Goal: Task Accomplishment & Management: Complete application form

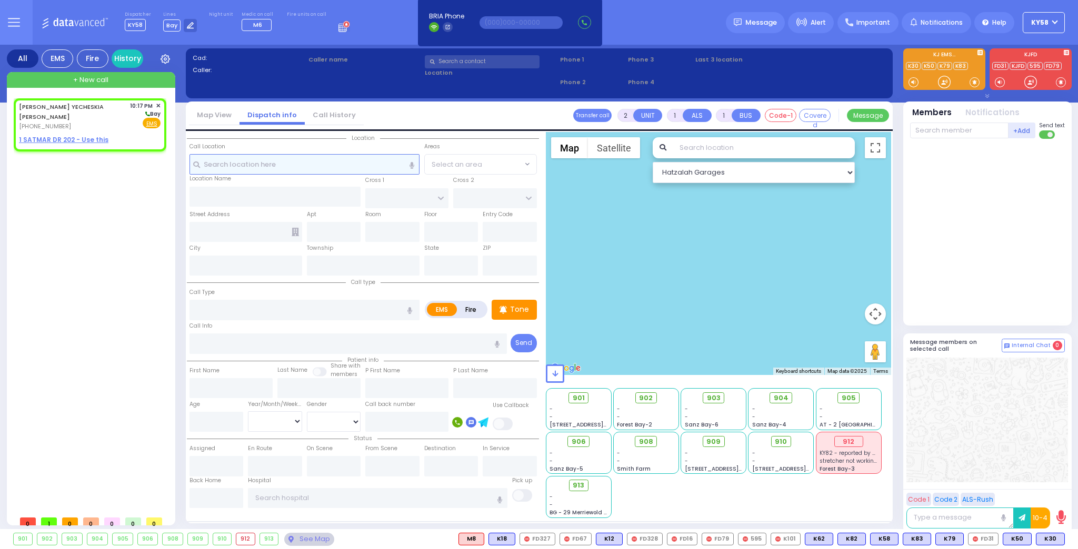
select select
radio input "true"
type input "[PERSON_NAME] YECHESKIA"
type input "[PERSON_NAME]"
select select
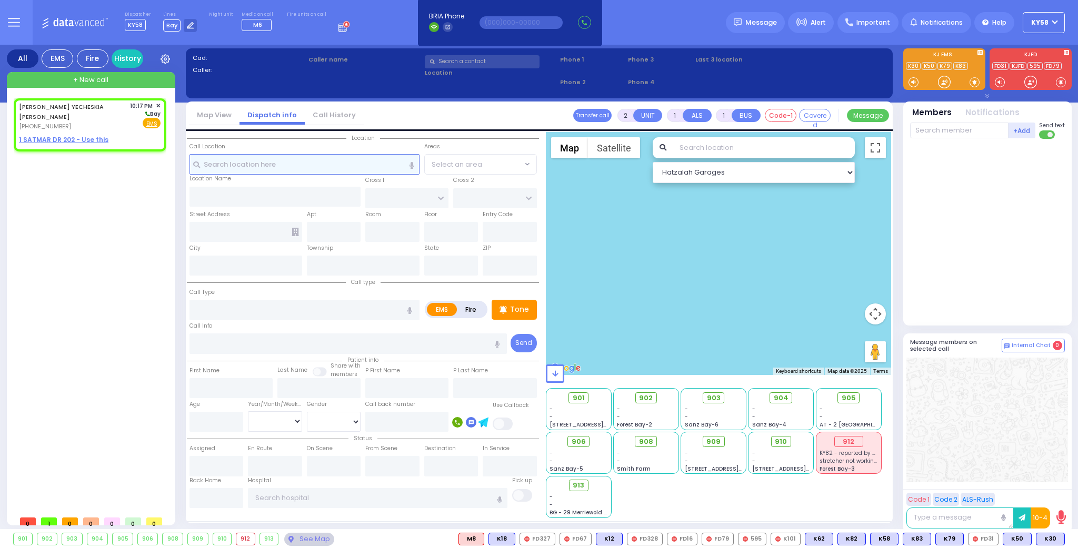
type input "22:17"
select select "Hatzalah Garages"
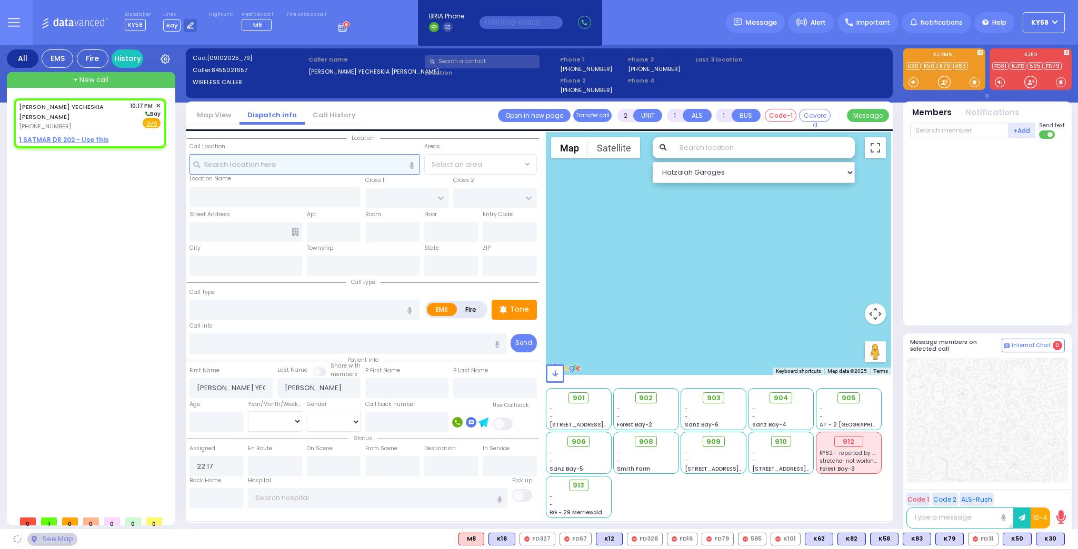
select select
radio input "true"
select select
select select "Hatzalah Garages"
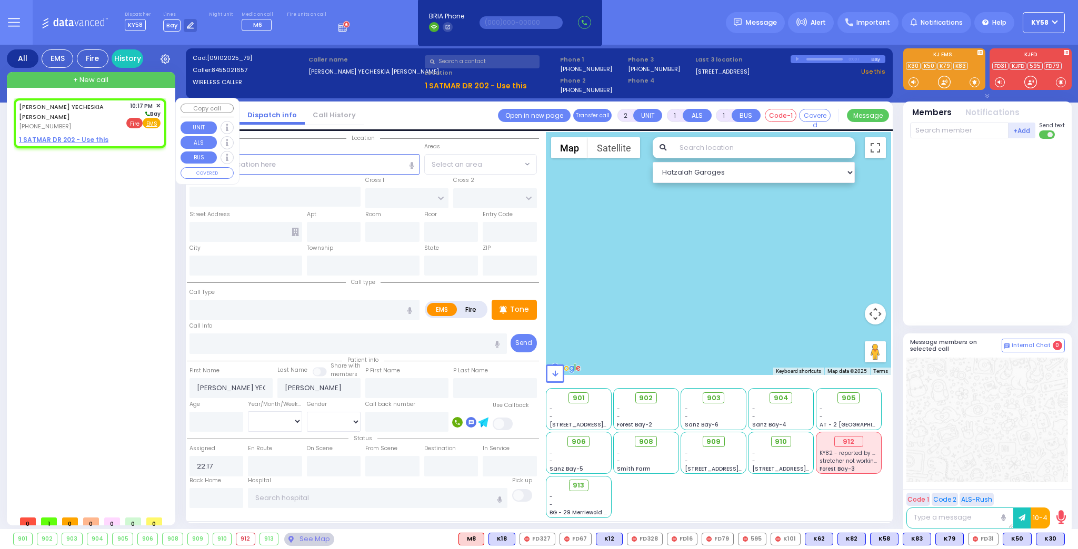
click at [134, 121] on span "Fire" at bounding box center [134, 123] width 16 height 11
select select
radio input "false"
radio input "true"
select select
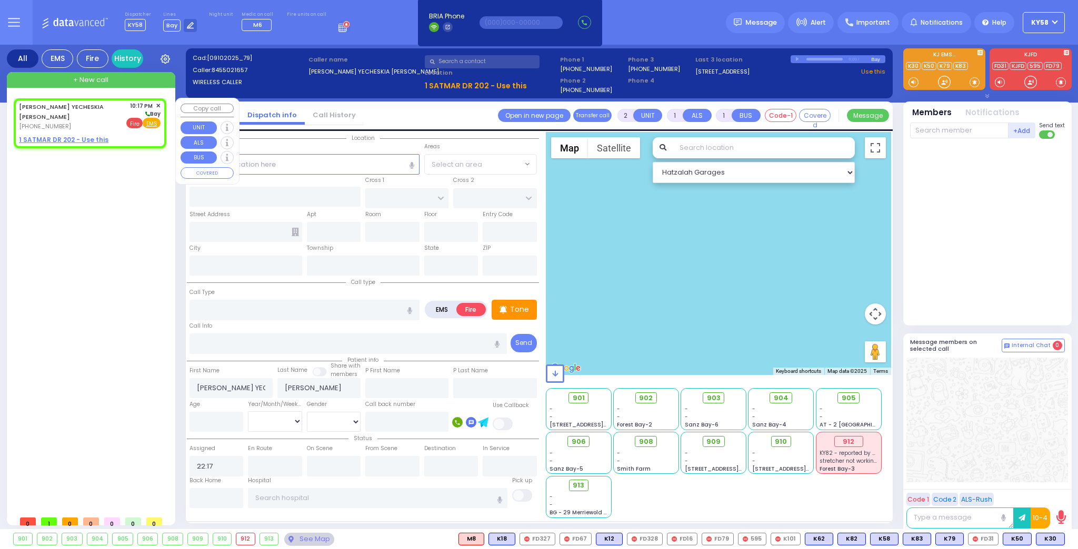
select select "Hatzalah Garages"
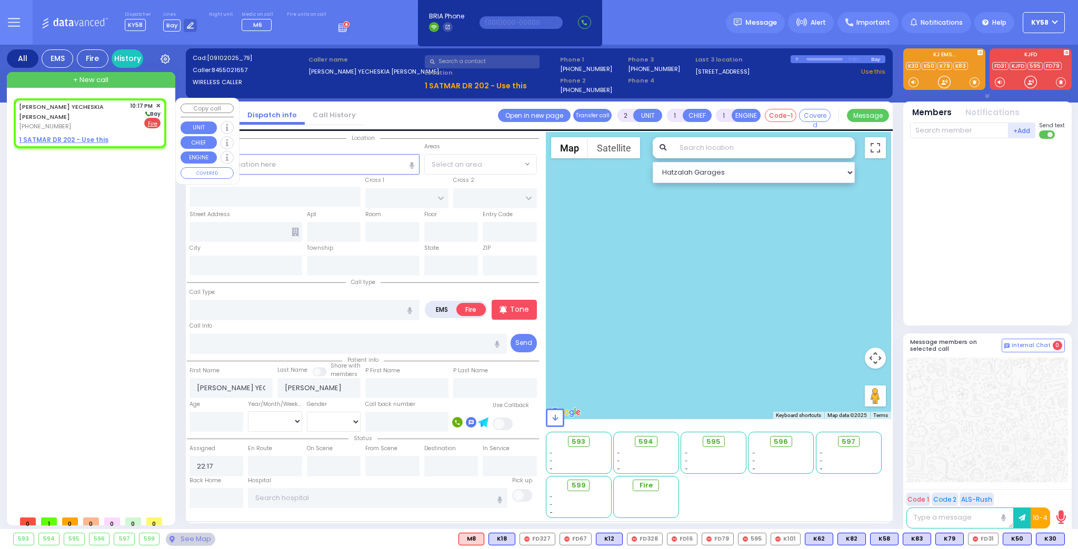
click at [77, 136] on u "1 SATMAR DR 202 - Use this" at bounding box center [63, 139] width 89 height 9
select select
radio input "true"
select select
select select "Hatzalah Garages"
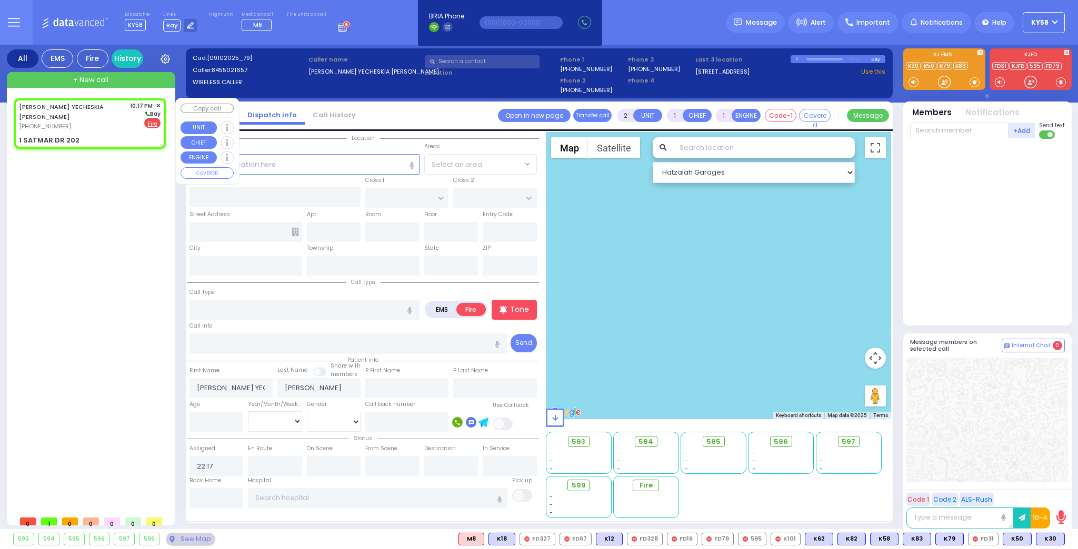
select select
radio input "true"
select select
select select "Hatzalah Garages"
type input "ACRES RD"
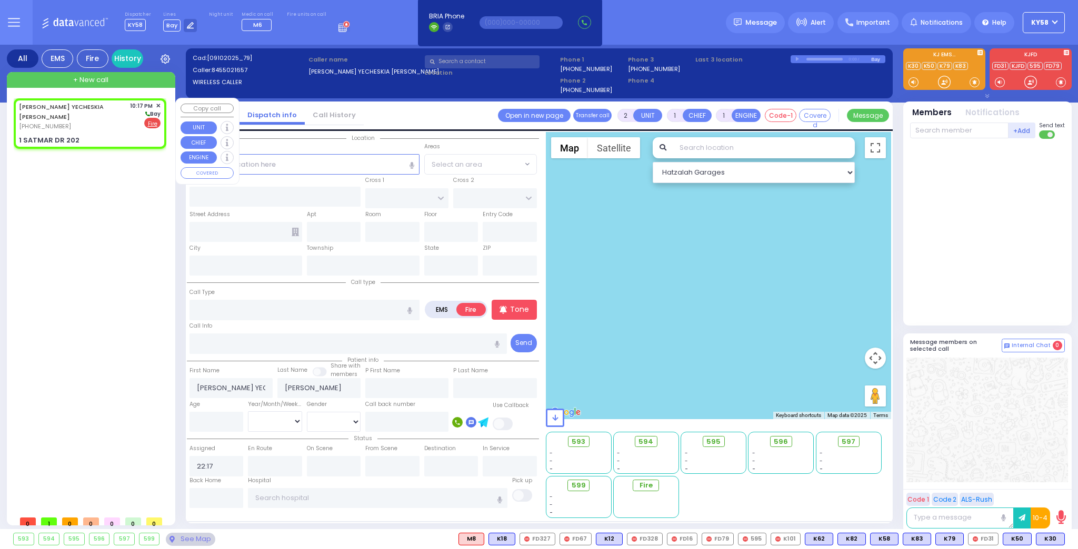
type input "SIGET COURT"
type input "1 SATMAR DR"
type input "202"
type input "[PERSON_NAME]"
type input "[US_STATE]"
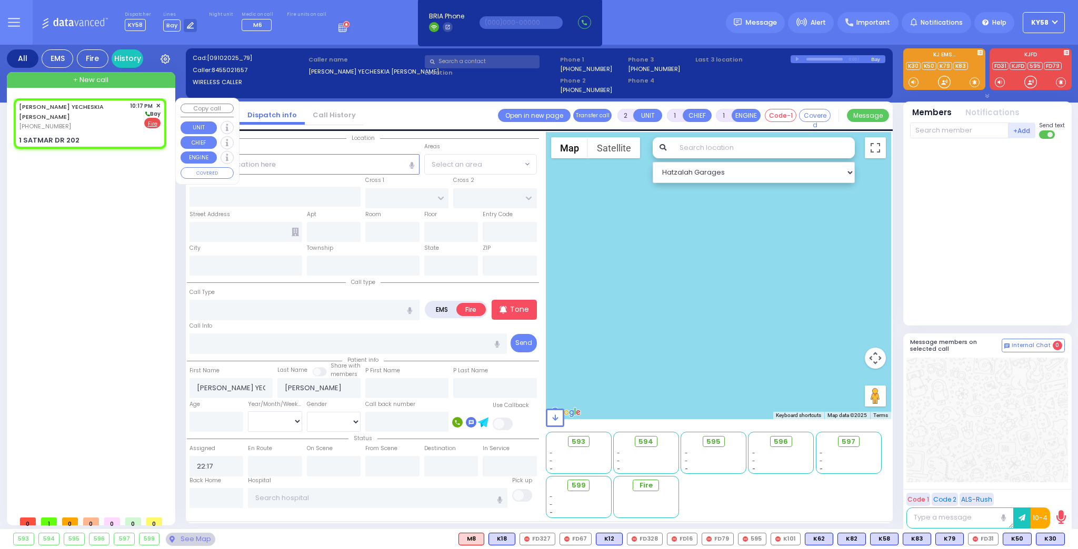
type input "10950"
select select "PALM TREE"
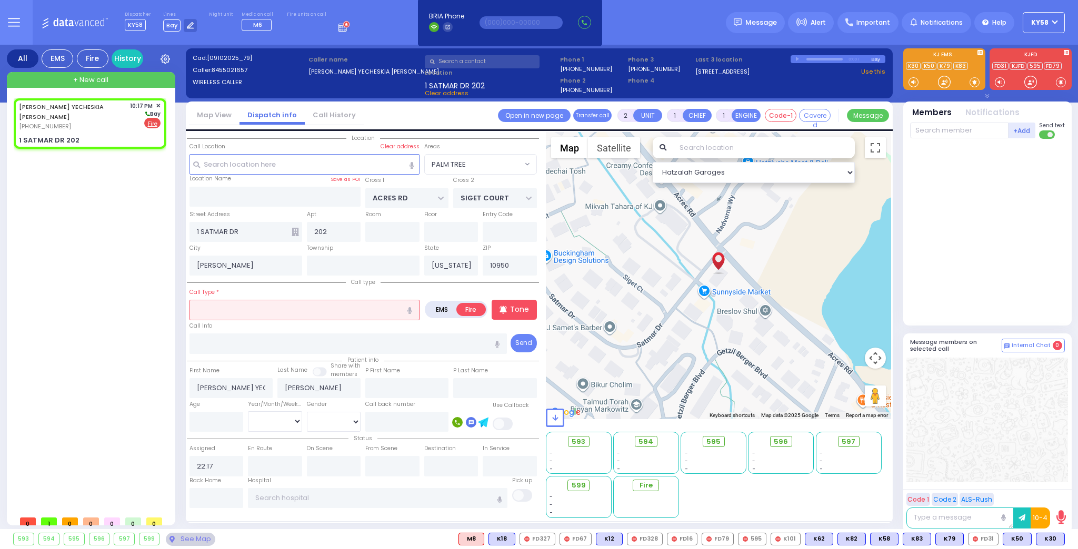
click at [258, 304] on input "text" at bounding box center [304, 310] width 230 height 20
type input "fi"
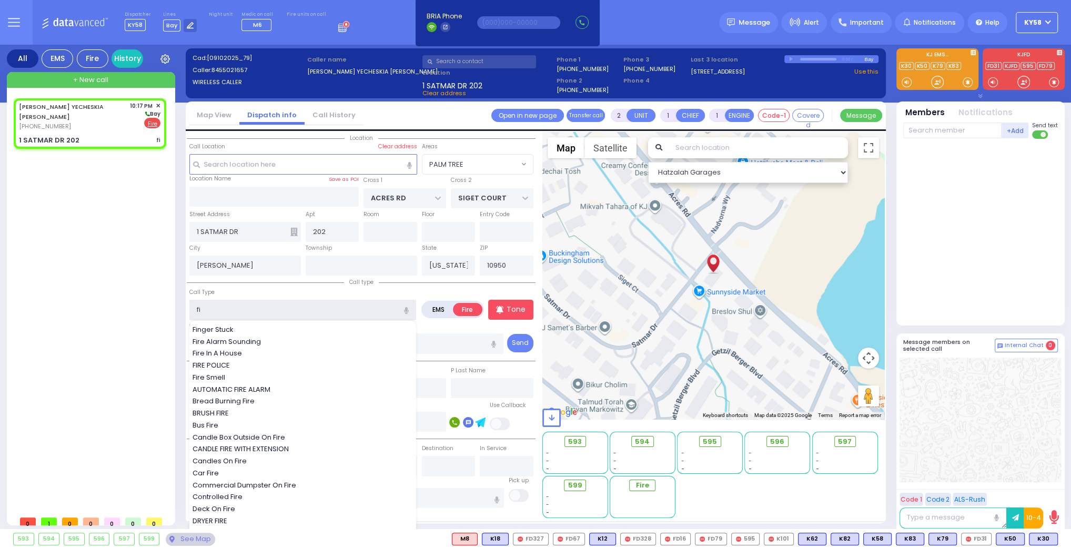
select select
radio input "true"
select select
select select "Hatzalah Garages"
select select "PALM TREE"
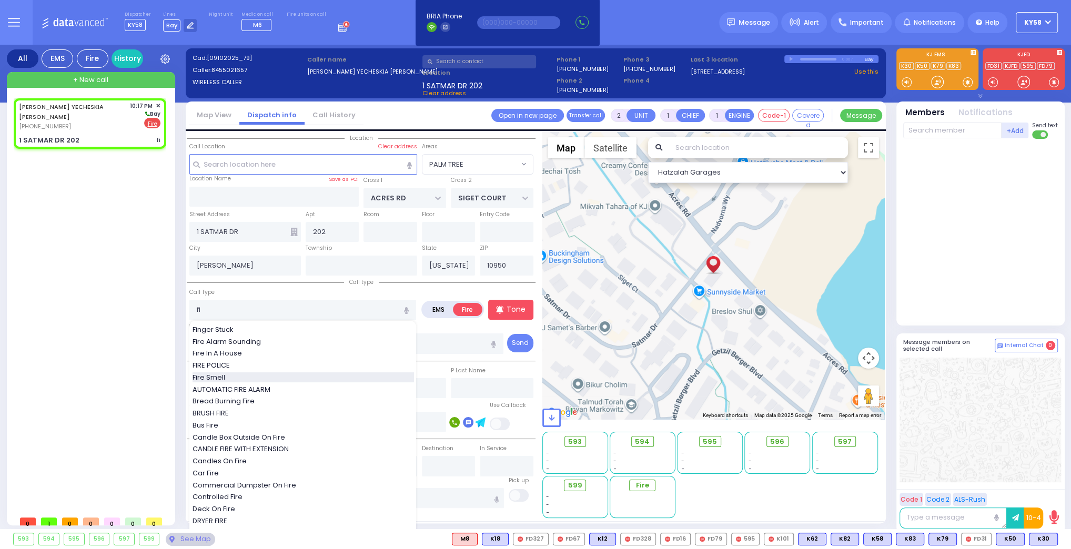
click at [214, 373] on span "Fire Smell" at bounding box center [211, 378] width 36 height 11
type input "Fire Smell"
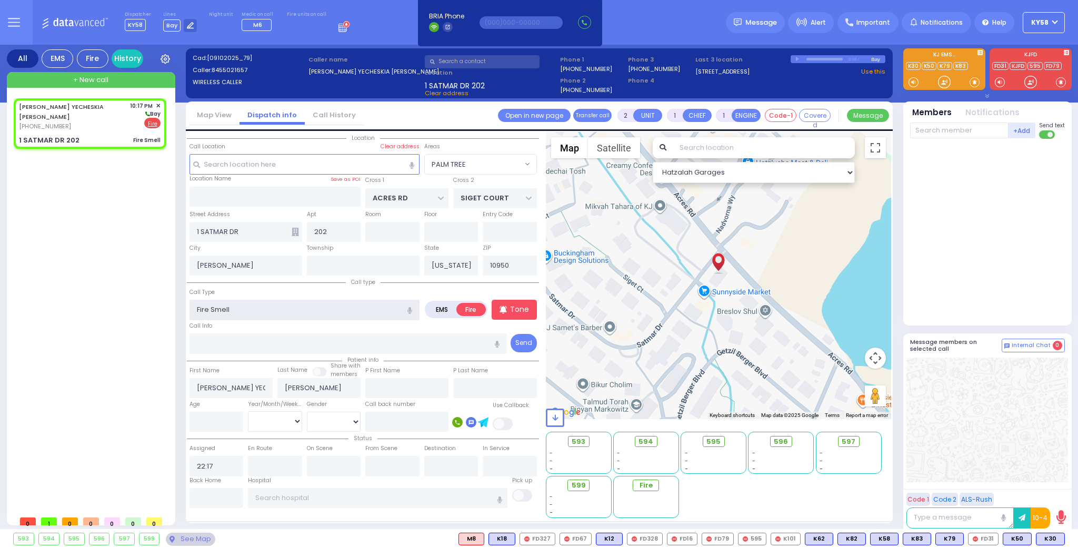
select select
radio input "true"
select select
select select "Hatzalah Garages"
select select "PALM TREE"
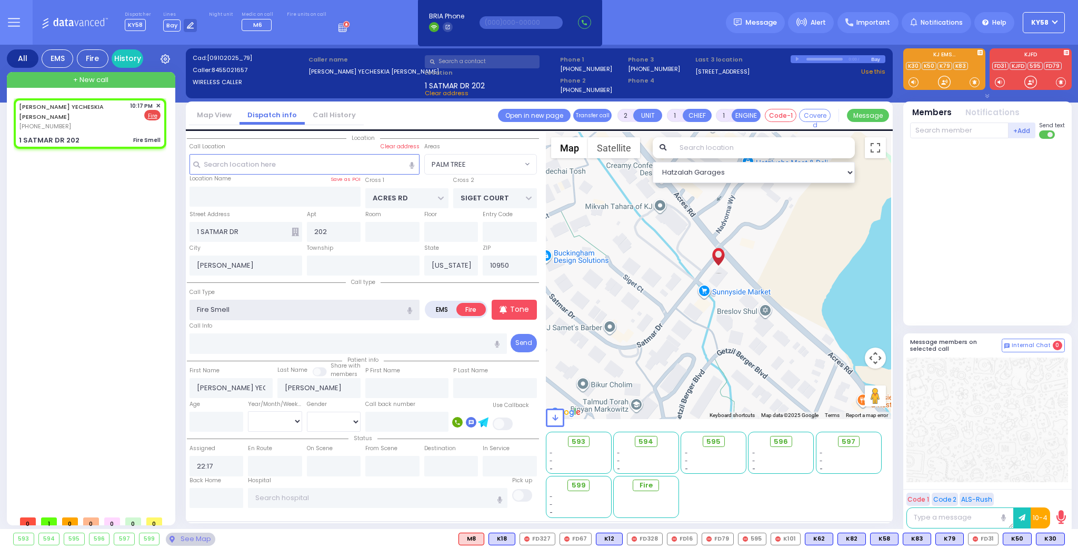
select select
radio input "true"
select select
select select "Hatzalah Garages"
select select "PALM TREE"
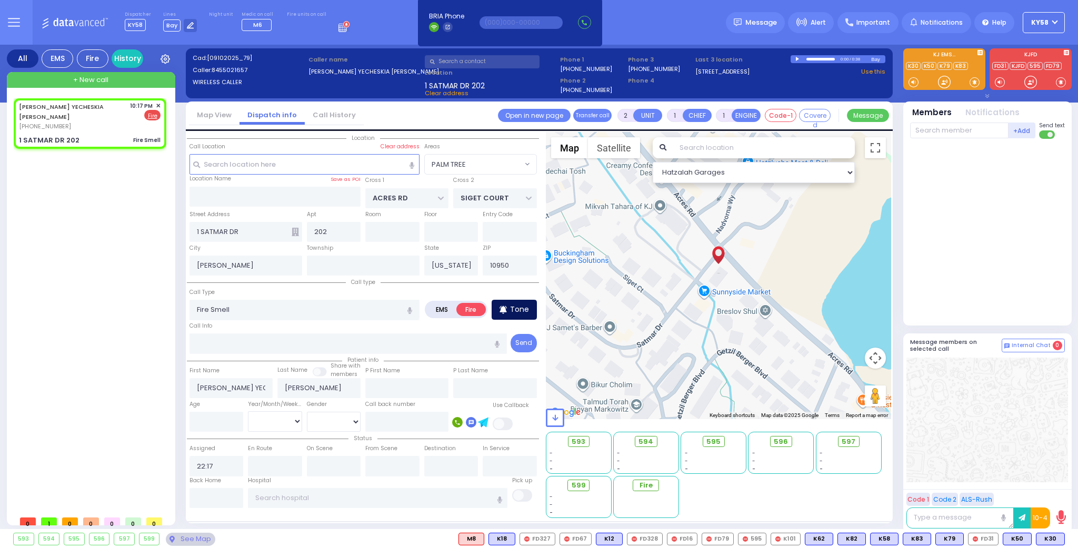
click at [528, 308] on p "Tone" at bounding box center [519, 309] width 19 height 11
select select
radio input "true"
select select
select select "Hatzalah Garages"
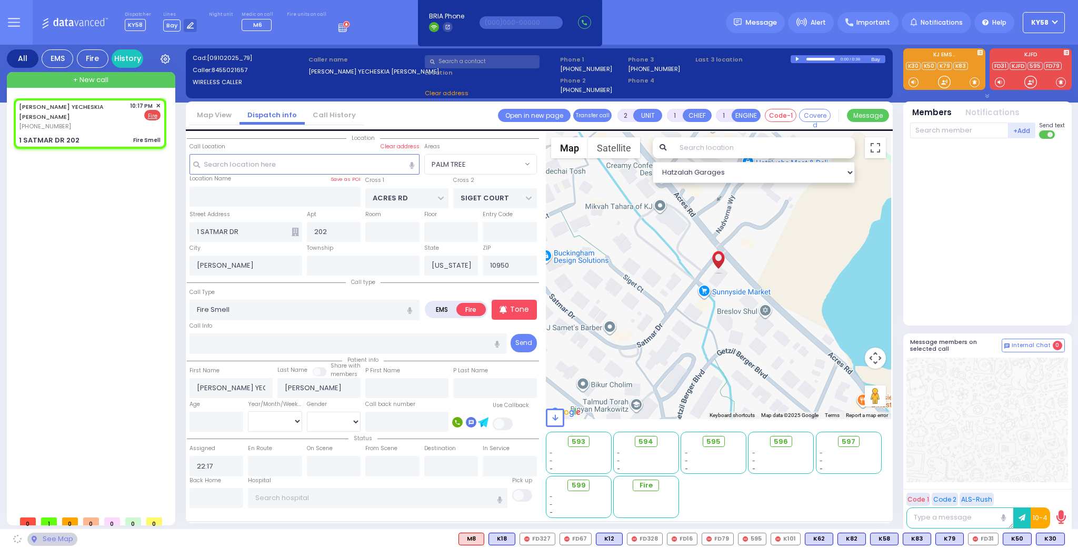
select select "PALM TREE"
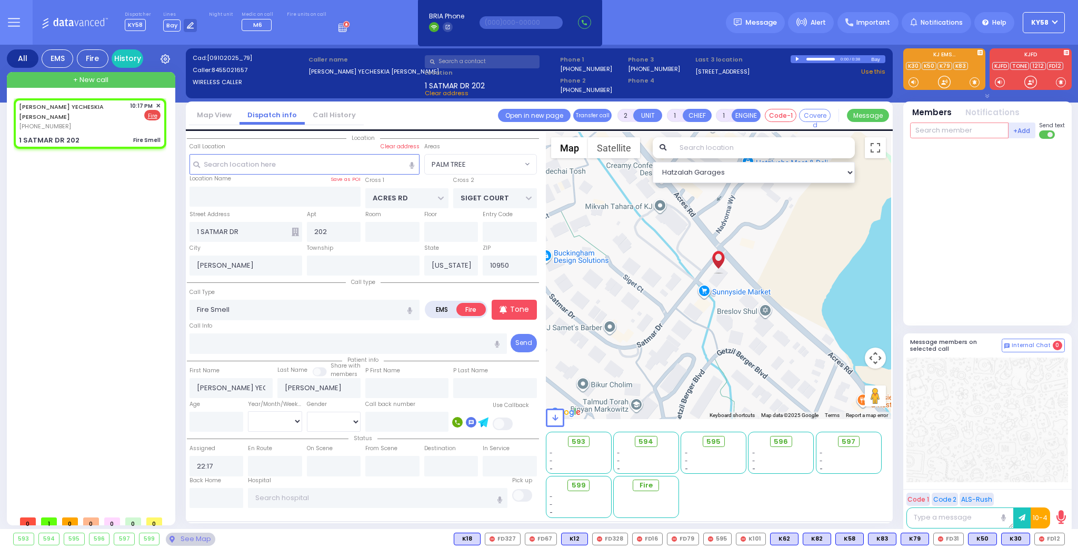
click at [947, 131] on input "text" at bounding box center [959, 131] width 98 height 16
type input "62"
click at [974, 151] on div "FD62 [PERSON_NAME]" at bounding box center [988, 152] width 150 height 18
select select
radio input "true"
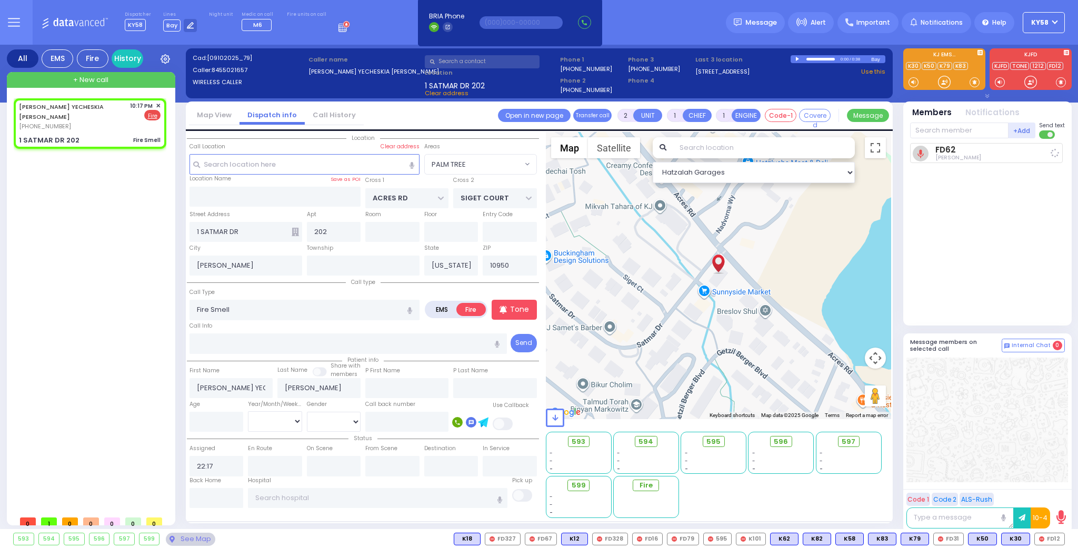
select select
type input "22:18"
select select "Hatzalah Garages"
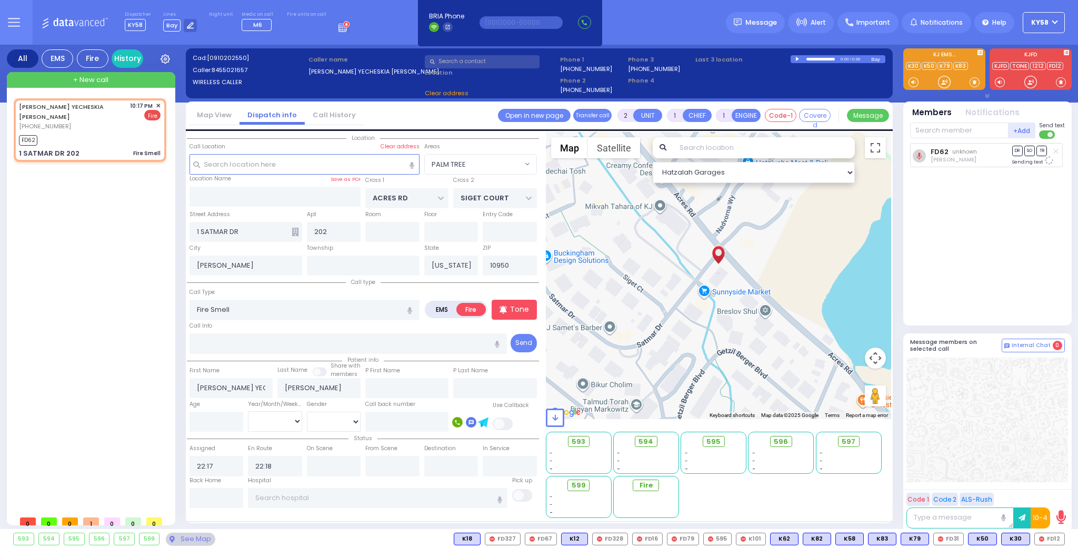
select select "PALM TREE"
click at [956, 131] on input "text" at bounding box center [959, 131] width 98 height 16
type input "79"
click at [994, 154] on div "[PERSON_NAME]" at bounding box center [1006, 152] width 59 height 11
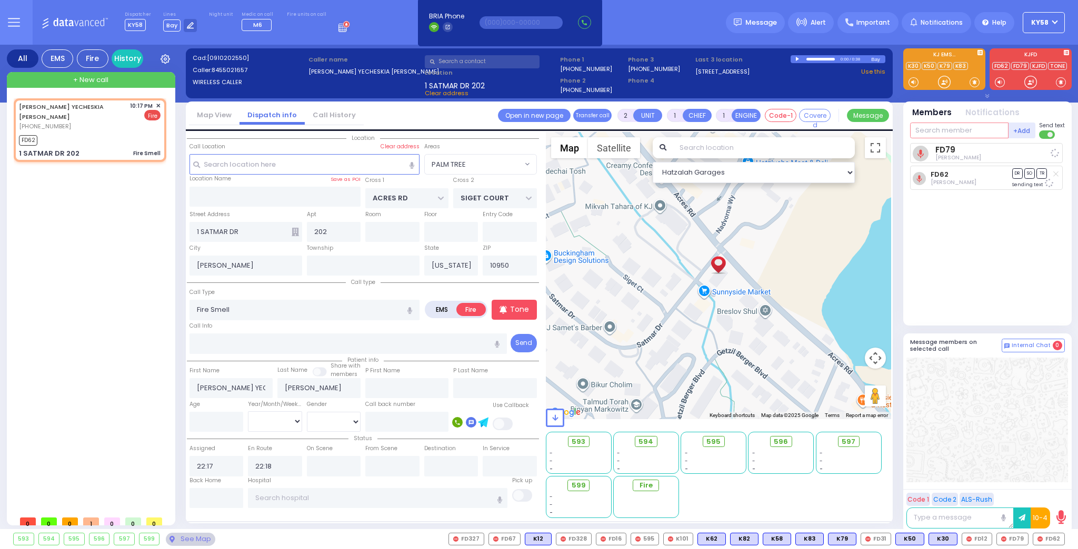
select select
radio input "true"
select select
click at [951, 134] on input "text" at bounding box center [959, 131] width 98 height 16
select select "Hatzalah Garages"
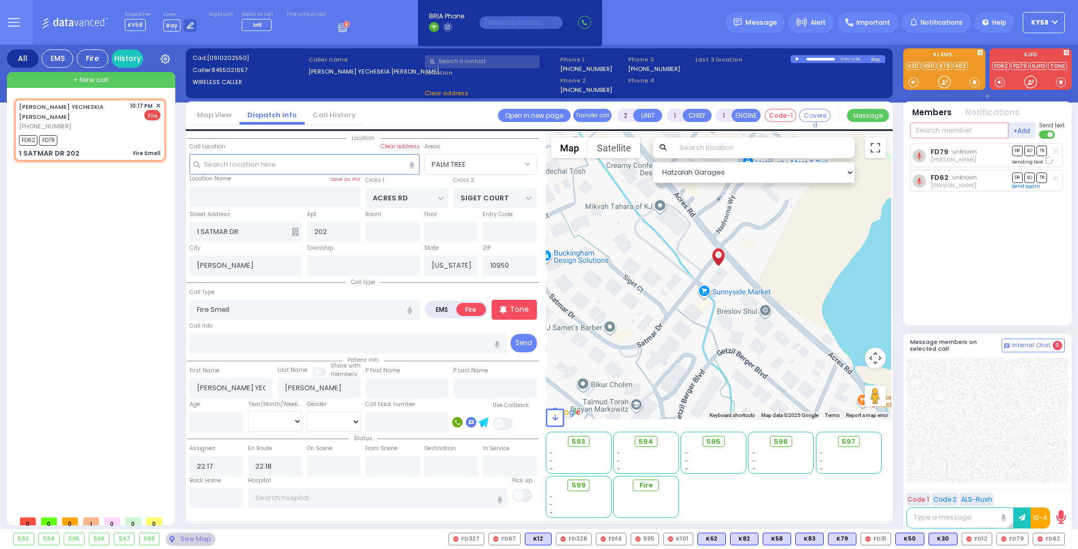
select select "PALM TREE"
type input "595"
click at [941, 153] on div "595" at bounding box center [945, 152] width 53 height 11
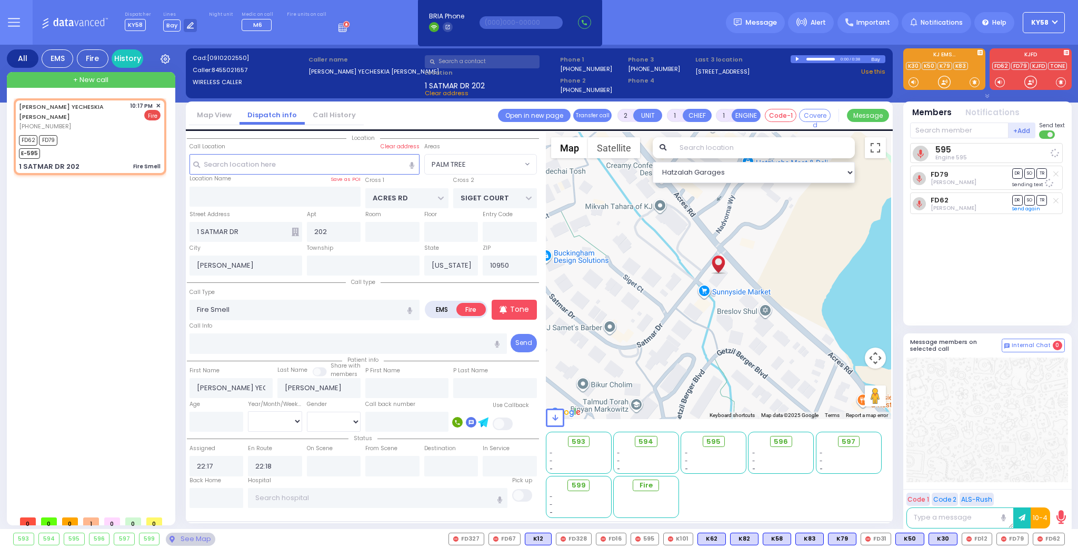
select select
radio input "true"
select select
select select "PALM TREE"
select select "Hatzalah Garages"
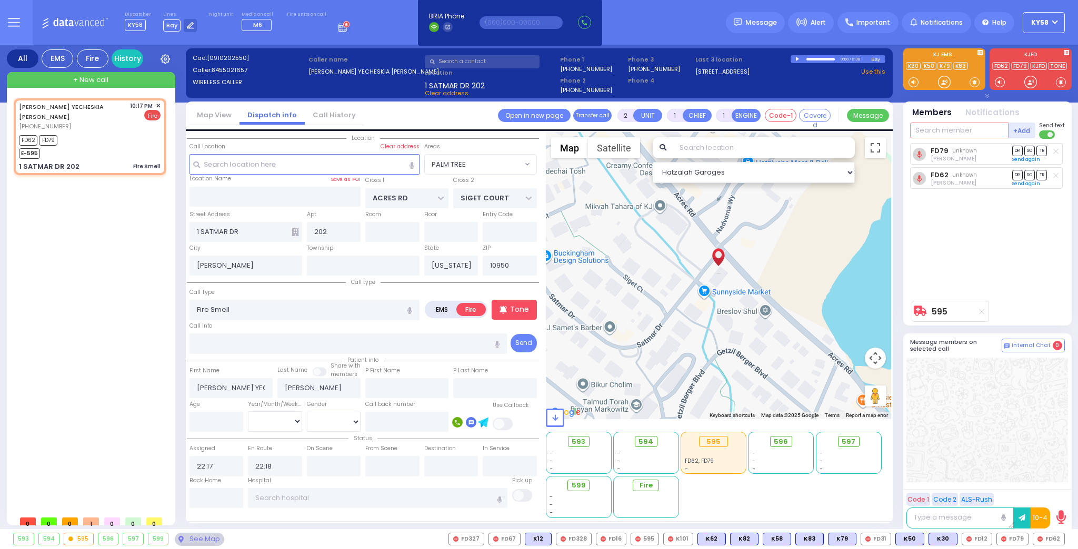
click at [943, 129] on input "text" at bounding box center [959, 131] width 98 height 16
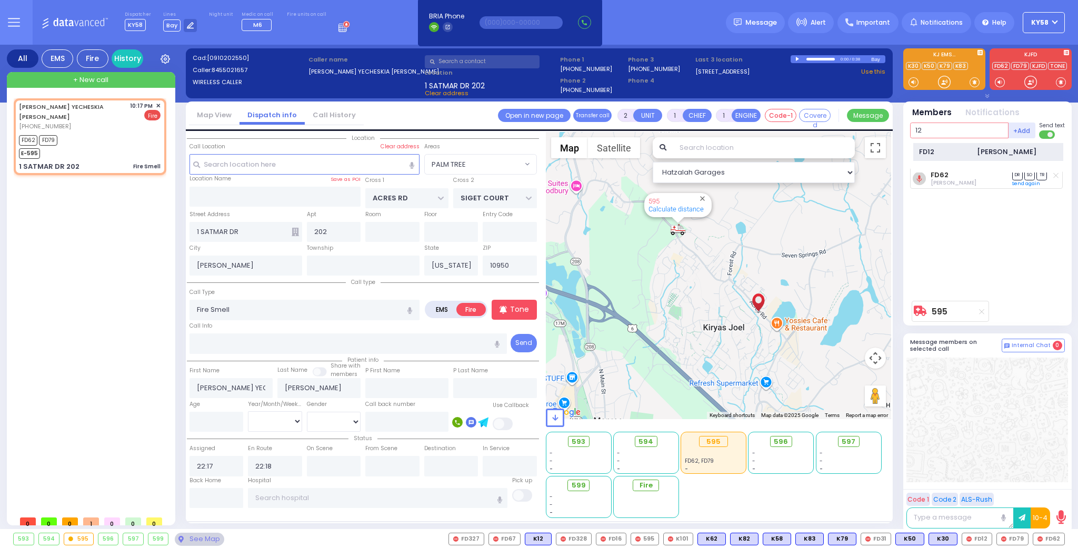
type input "12"
click at [953, 147] on div "FD12" at bounding box center [945, 152] width 53 height 11
select select
radio input "true"
select select
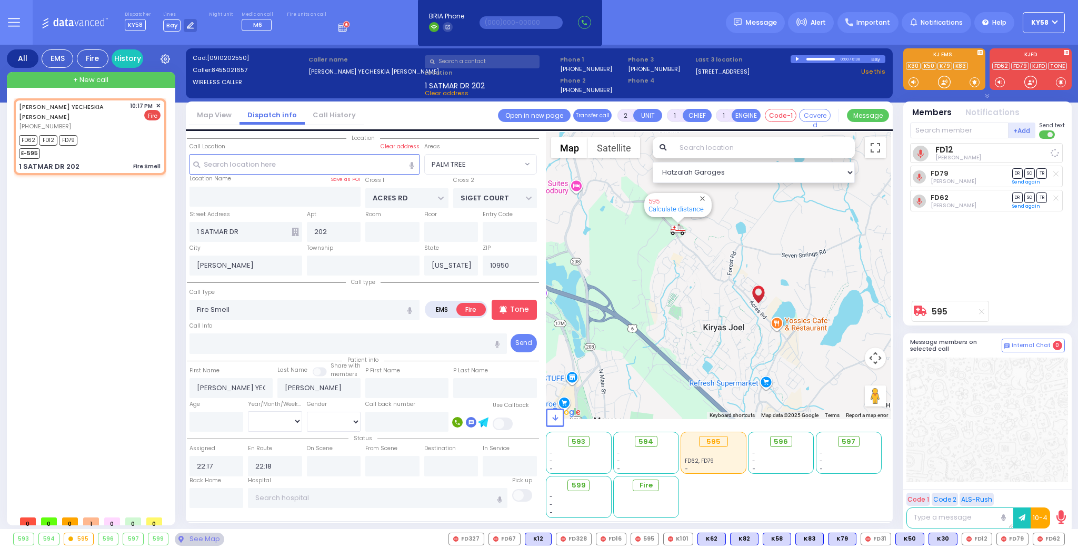
select select "PALM TREE"
select select "Hatzalah Garages"
click at [969, 131] on input "text" at bounding box center [959, 131] width 98 height 16
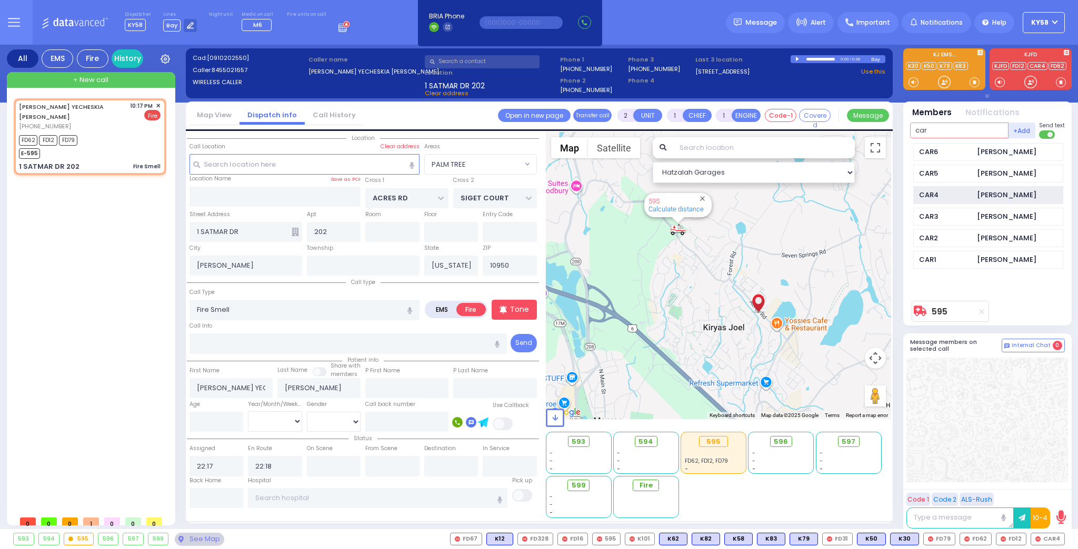
type input "car"
click at [959, 192] on div "CAR4" at bounding box center [945, 195] width 53 height 11
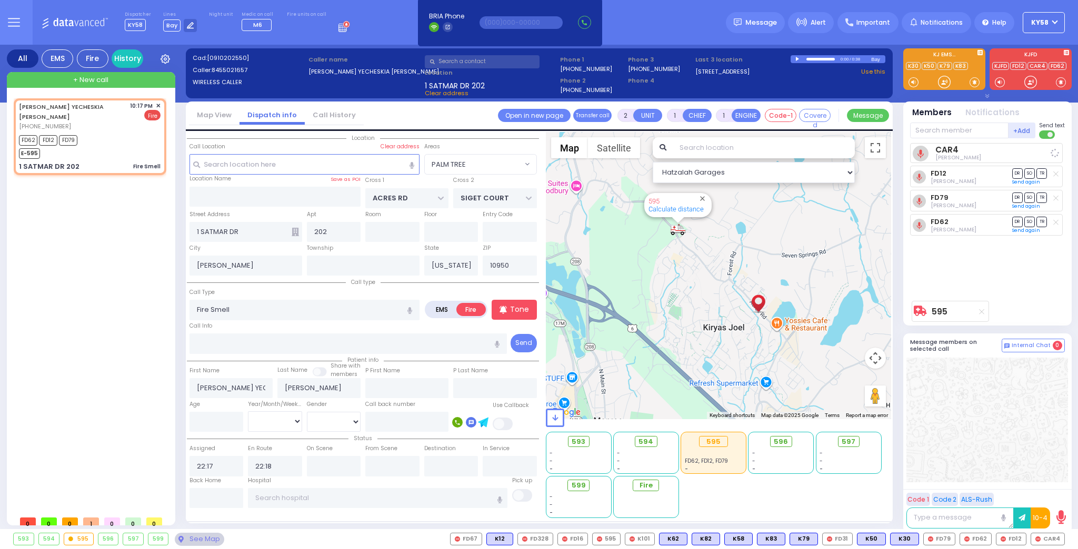
select select
radio input "true"
select select
select select "Hatzalah Garages"
select select "PALM TREE"
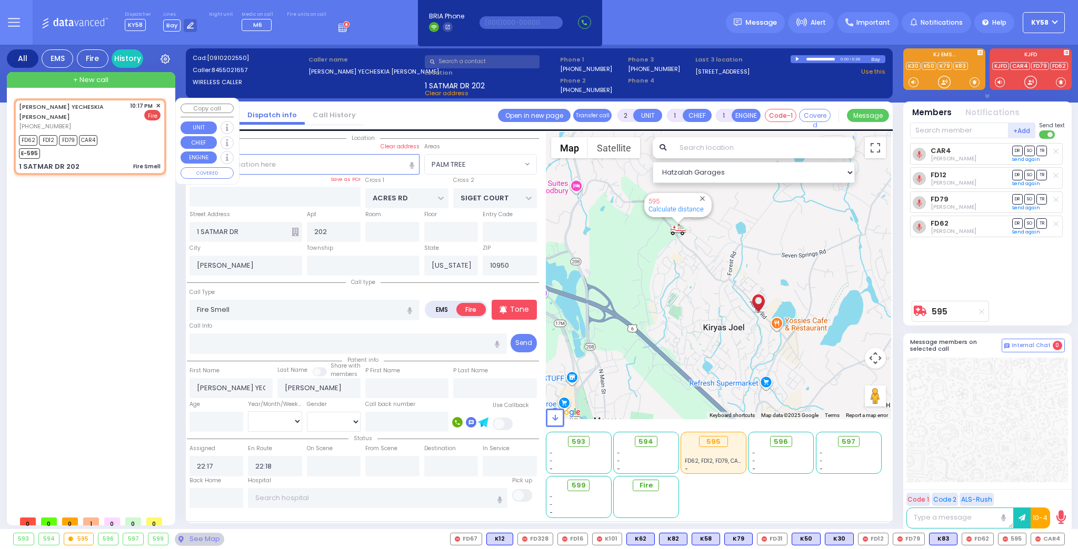
click at [157, 105] on span "✕" at bounding box center [158, 106] width 5 height 9
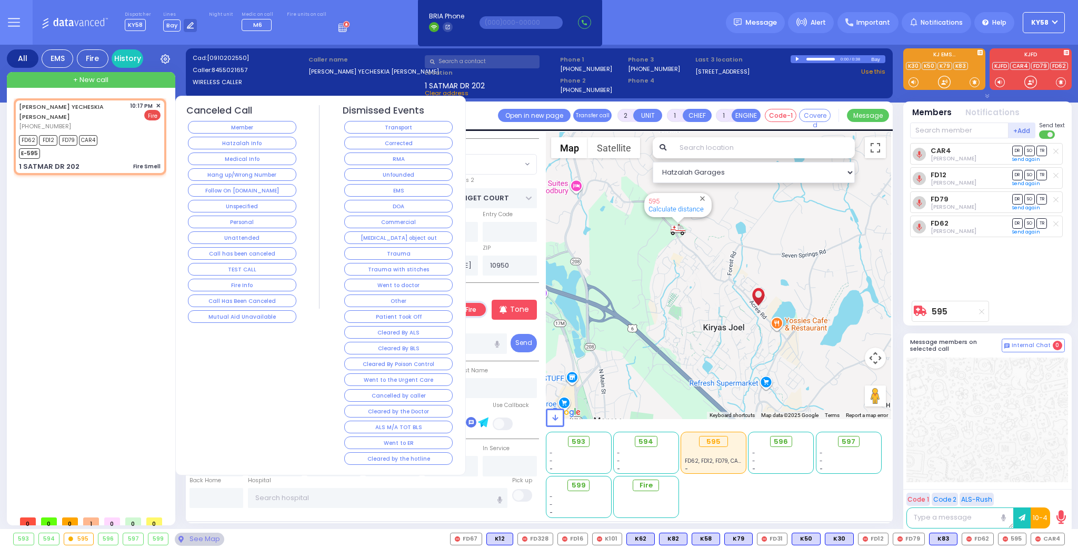
click at [389, 144] on button "Corrected" at bounding box center [398, 143] width 108 height 13
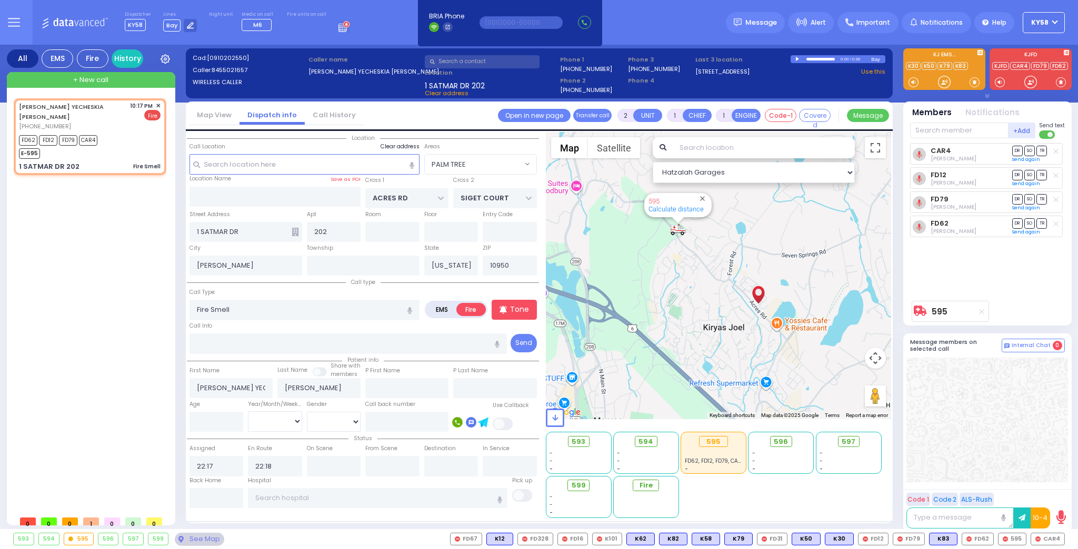
select select
radio input "true"
select select
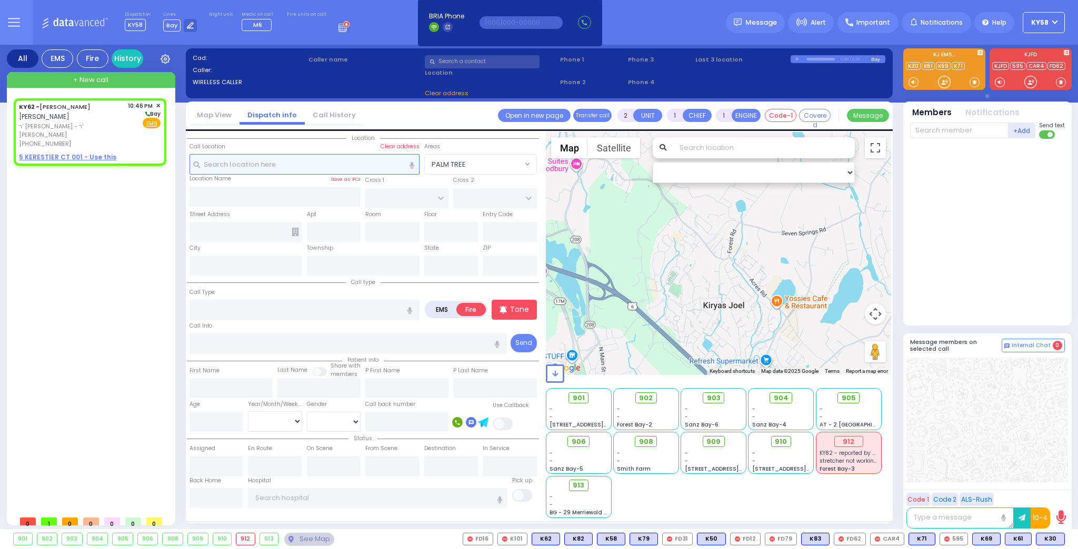
select select
radio input "true"
type input "[PERSON_NAME]"
select select
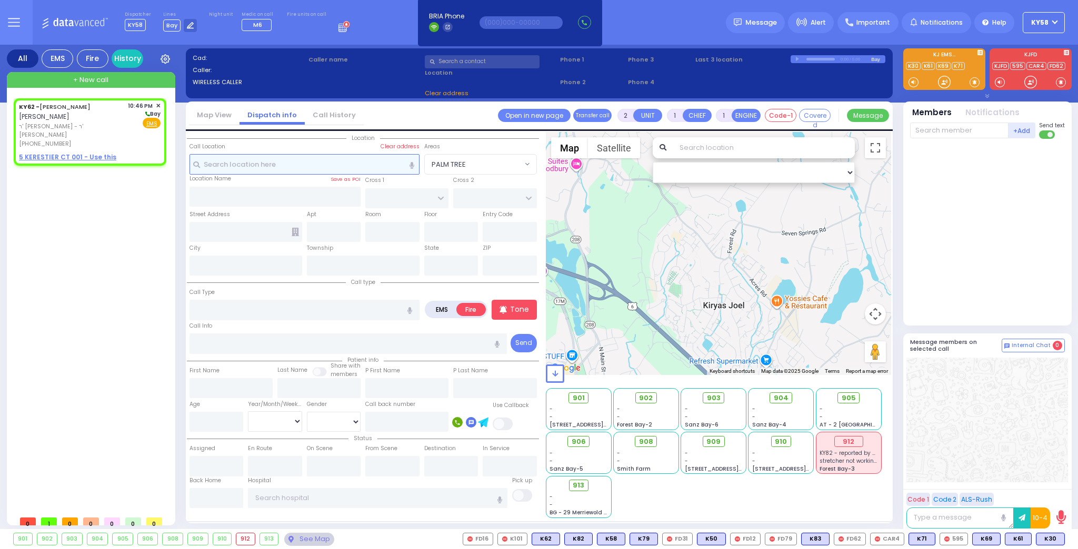
type input "22:46"
select select "Hatzalah Garages"
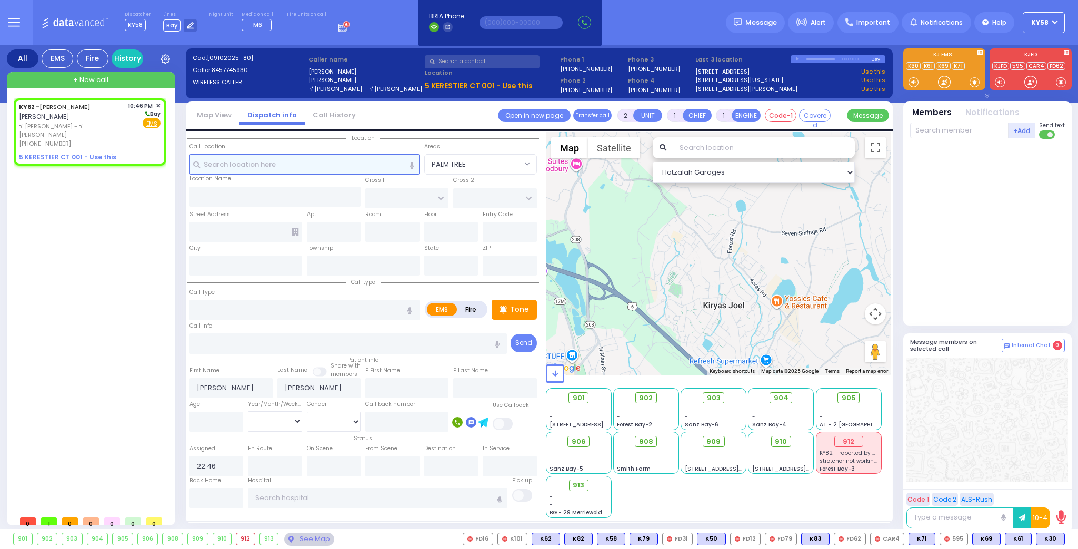
select select
radio input "true"
select select
select select "Hatzalah Garages"
click at [91, 122] on span "ר' [PERSON_NAME] - ר' [PERSON_NAME]" at bounding box center [71, 130] width 105 height 17
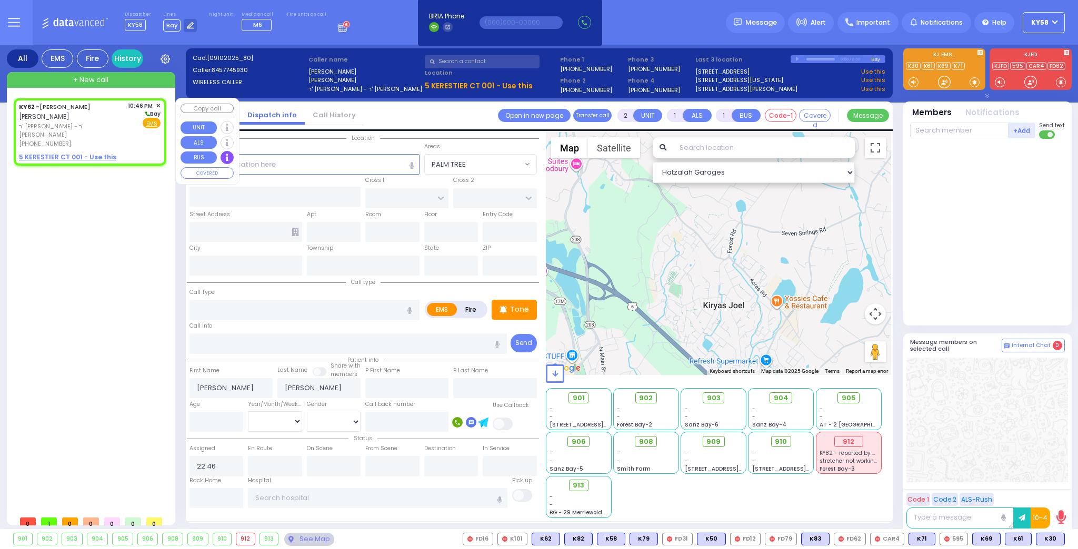
select select
radio input "true"
select select
select select "Hatzalah Garages"
click at [373, 161] on input "text" at bounding box center [304, 164] width 230 height 20
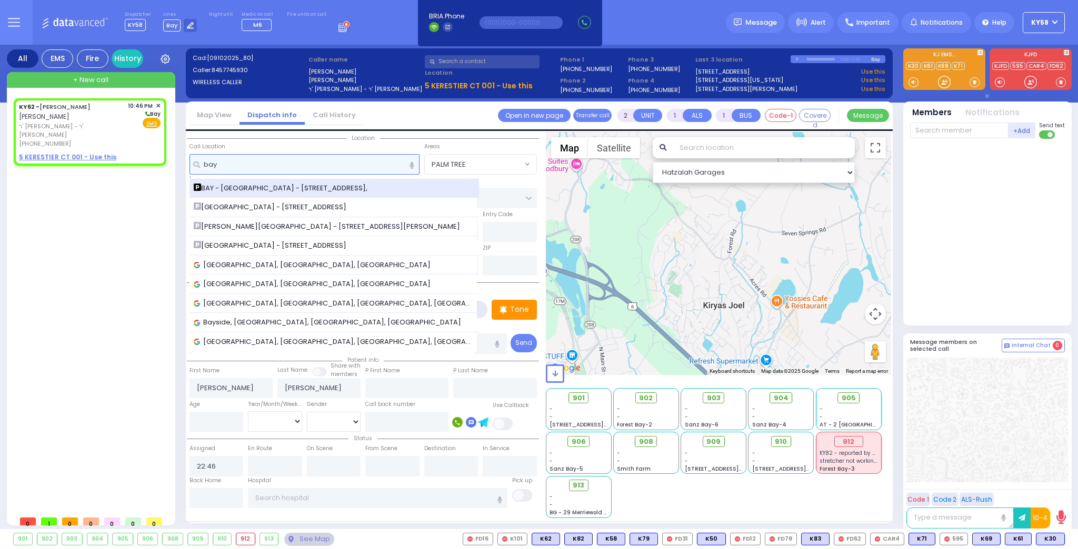
type input "bay"
click at [294, 185] on span "BAY - [GEOGRAPHIC_DATA] - [STREET_ADDRESS]," at bounding box center [282, 188] width 177 height 11
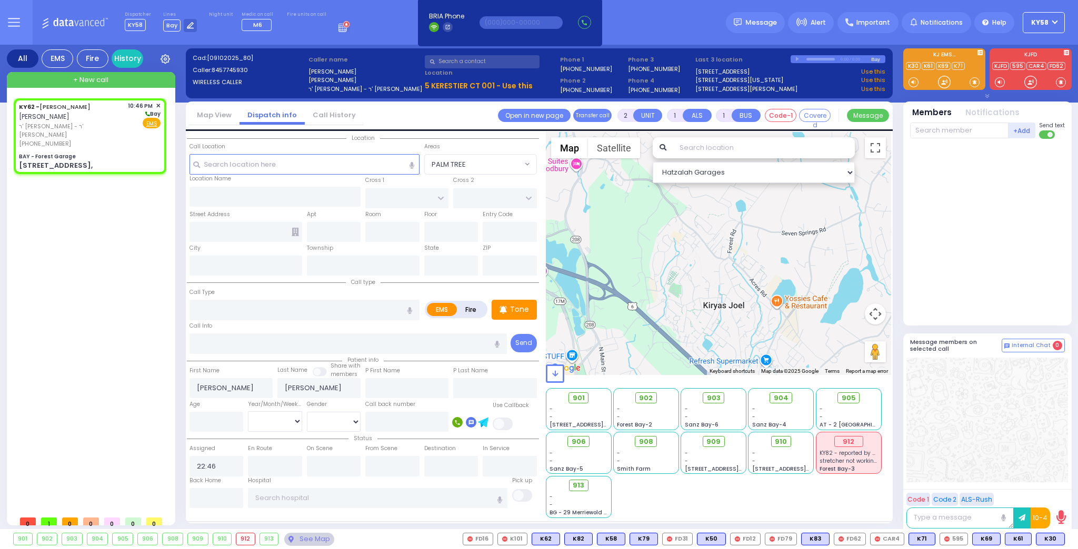
select select
radio input "true"
select select
select select "Hatzalah Garages"
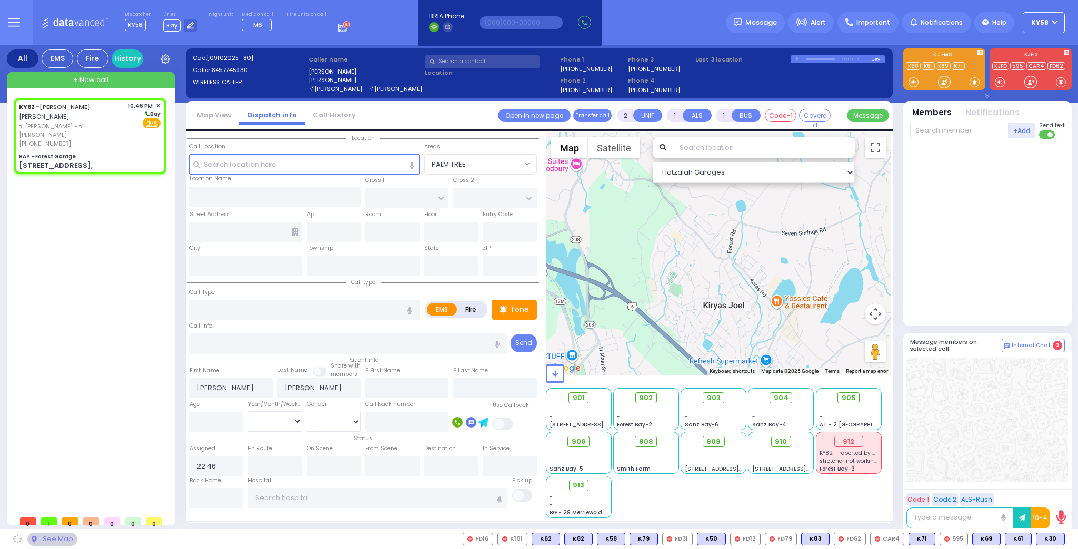
type input "BAY - Forest Garage"
type input "SANZ COURT"
type input "HAYES COURT"
type input "[STREET_ADDRESS],"
type input "Monroe"
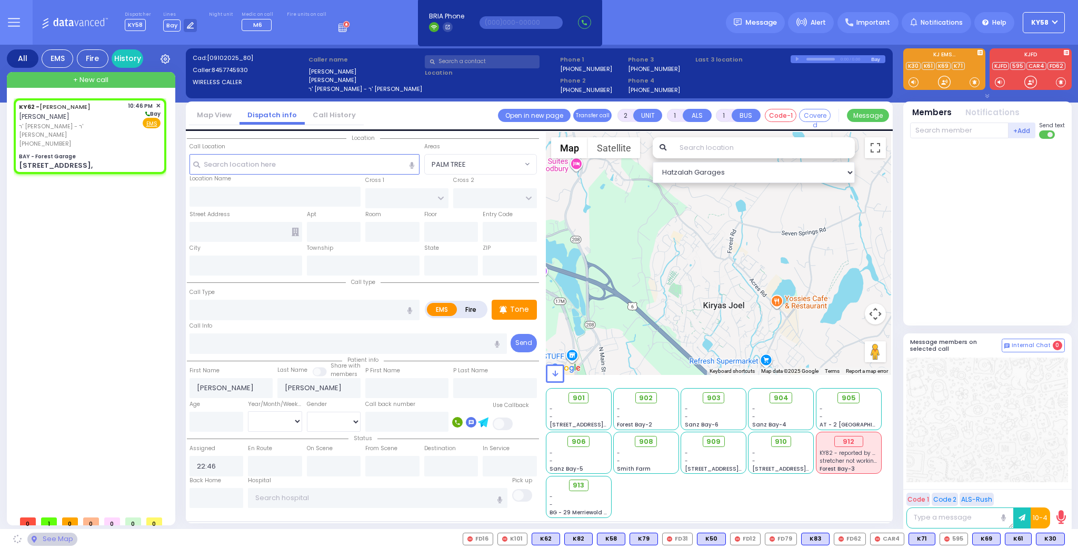
type input "[US_STATE]"
type input "10950"
select select "SECTION 2"
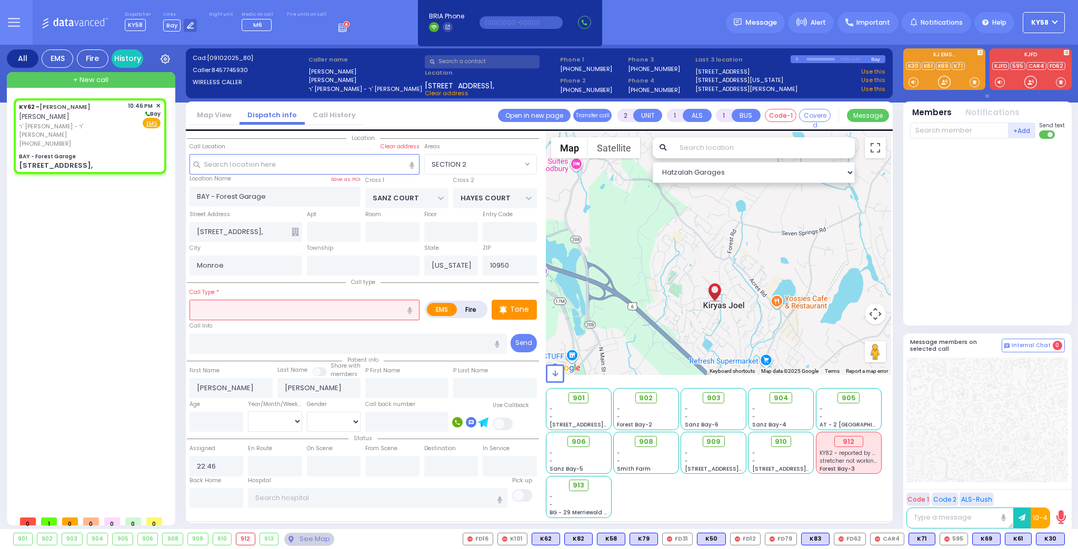
click at [341, 311] on input "text" at bounding box center [304, 310] width 230 height 20
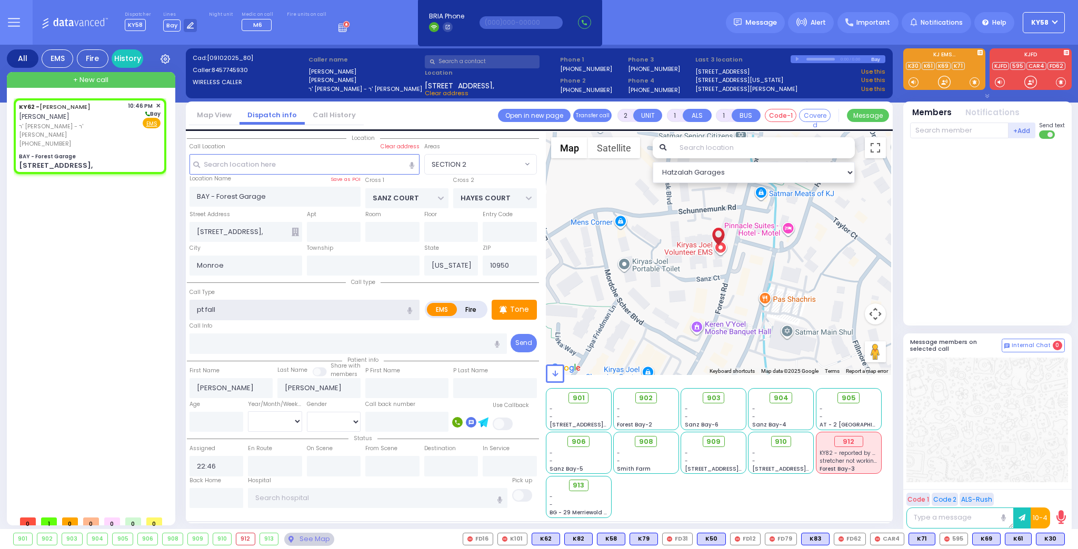
type input "pt fall"
click at [956, 128] on input "text" at bounding box center [959, 131] width 98 height 16
select select
radio input "true"
select select
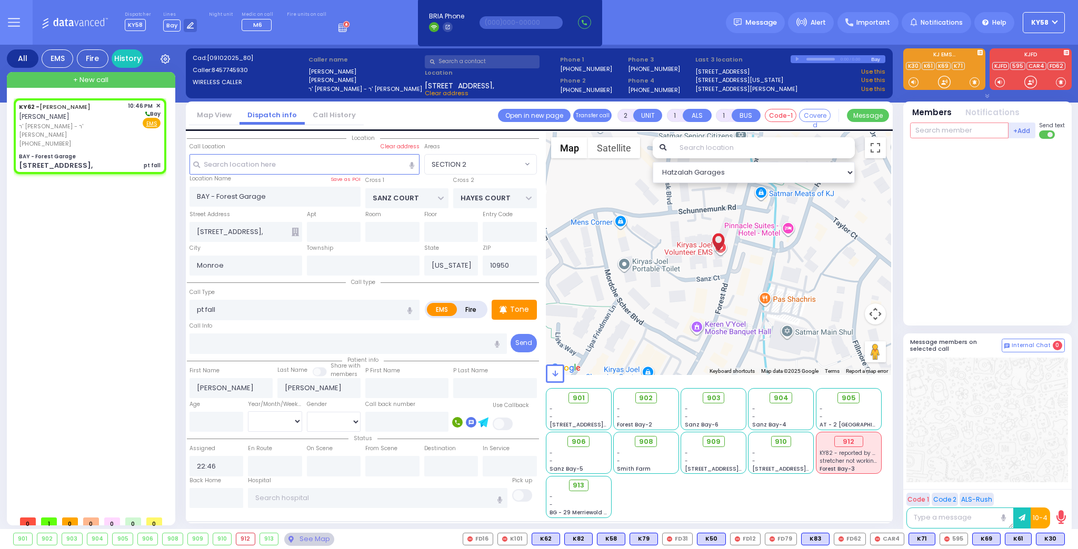
select select "Hatzalah Garages"
select select "SECTION 2"
select select
radio input "true"
select select
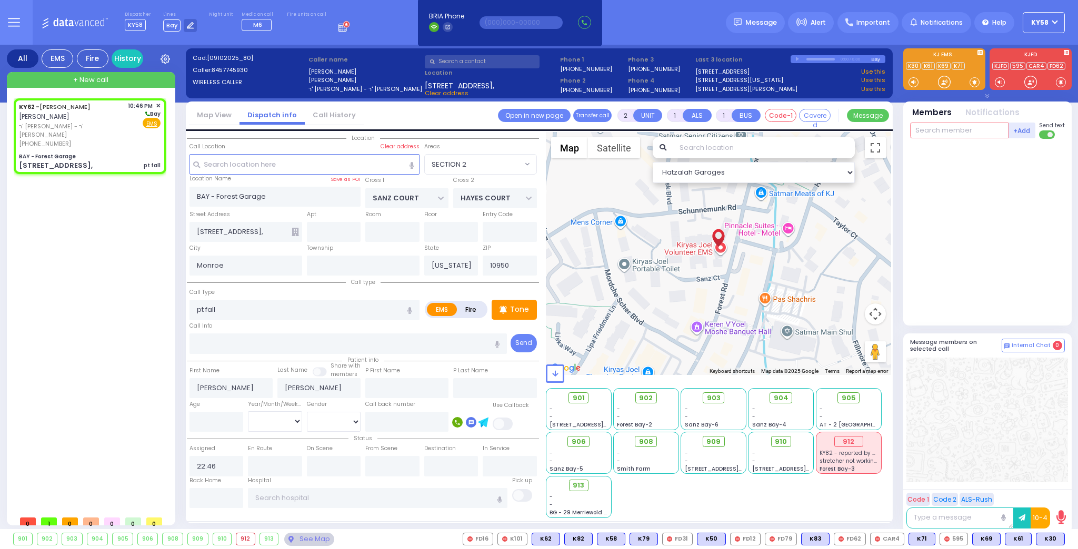
select select "Hatzalah Garages"
select select "SECTION 2"
type input "6"
select select
radio input "true"
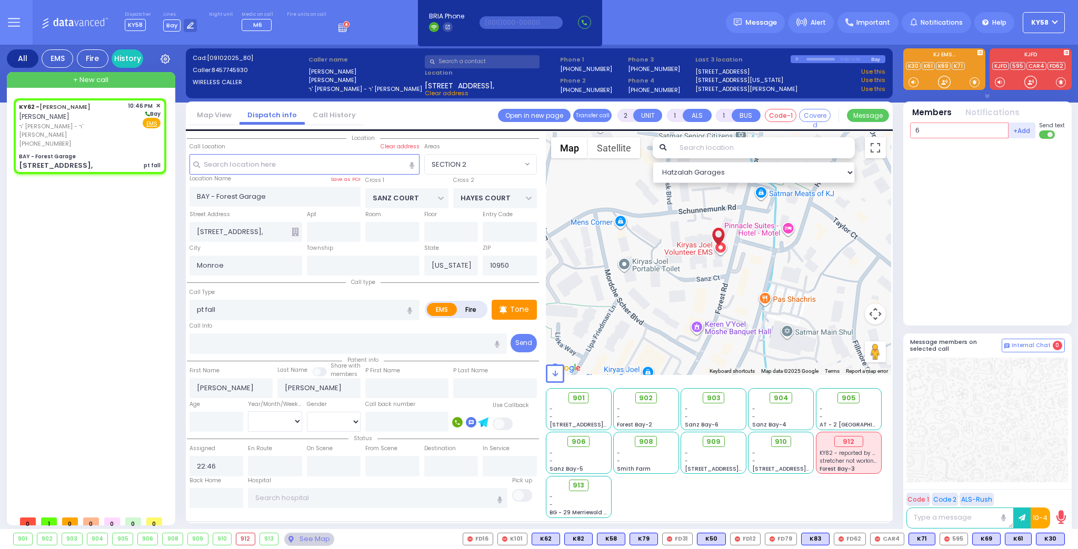
select select
select select "Hatzalah Garages"
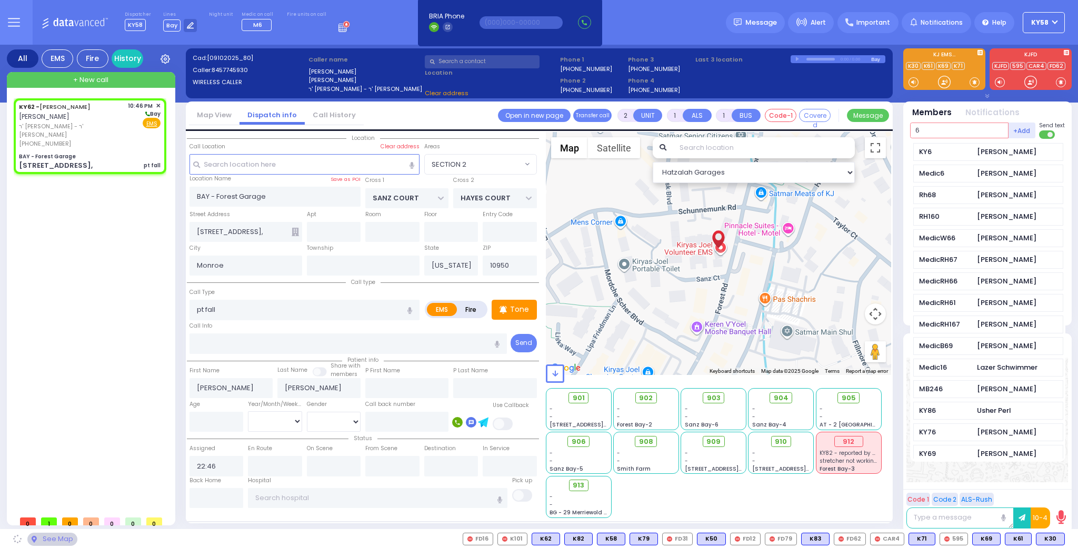
type input "62"
select select "SECTION 2"
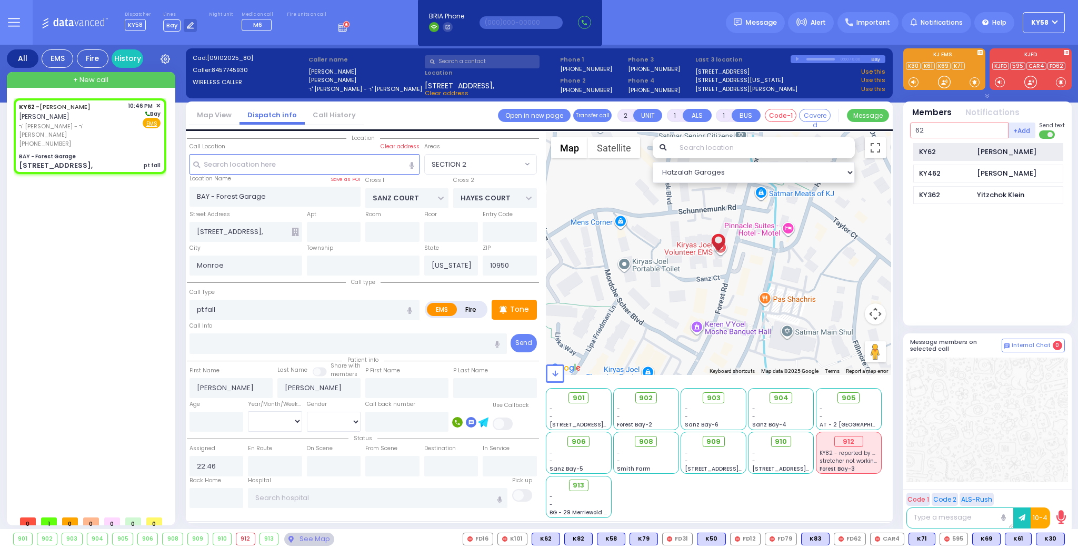
type input "62"
click at [937, 149] on div "KY62" at bounding box center [945, 152] width 53 height 11
click at [936, 126] on input "text" at bounding box center [959, 131] width 98 height 16
type input "8"
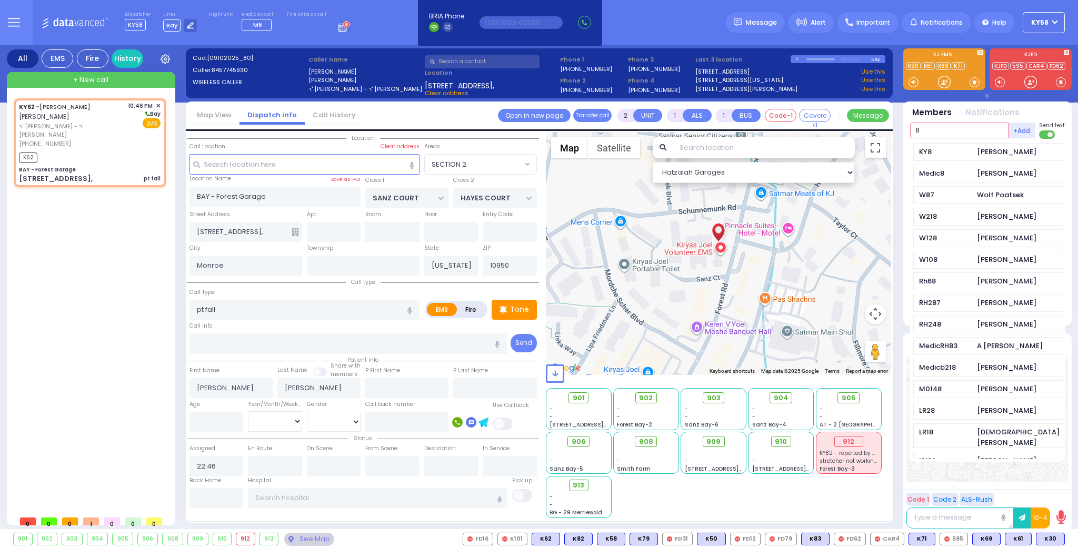
select select
radio input "true"
select select
type input "22:46"
select select "SECTION 2"
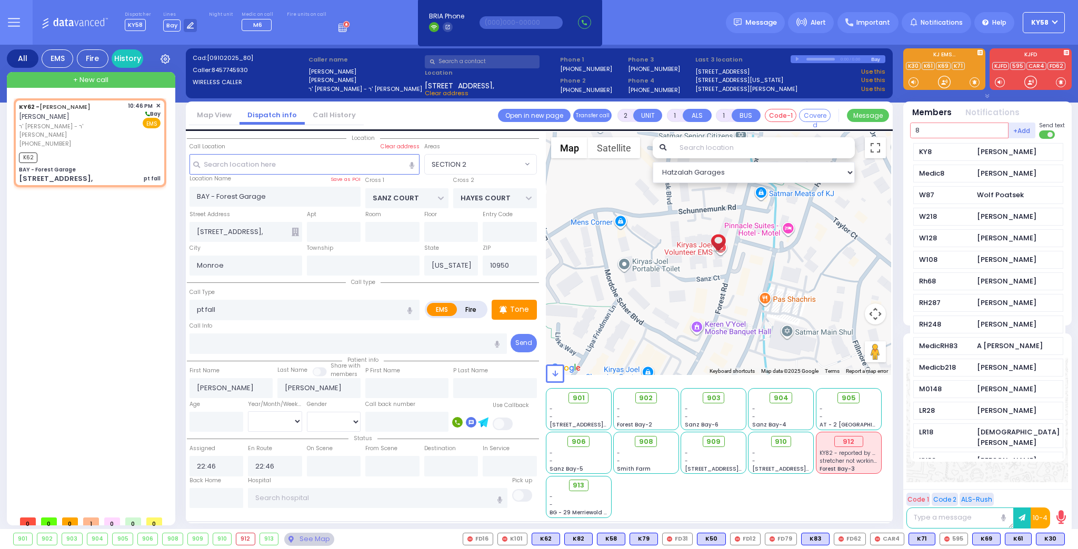
select select "Hatzalah Garages"
type input "8"
drag, startPoint x: 937, startPoint y: 147, endPoint x: 933, endPoint y: 129, distance: 18.9
click at [937, 147] on div "KY8" at bounding box center [945, 152] width 53 height 11
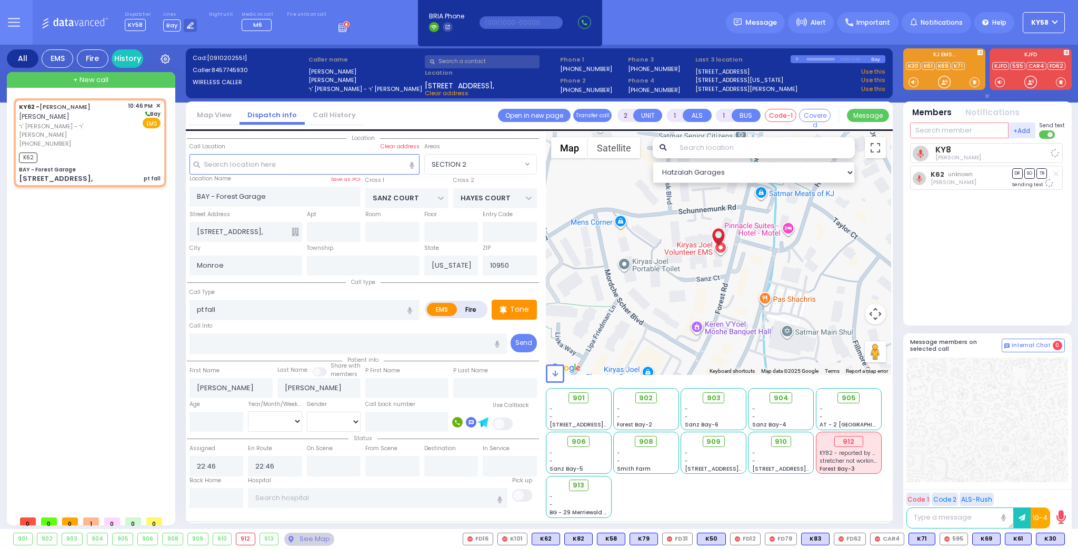
click at [933, 126] on input "text" at bounding box center [959, 131] width 98 height 16
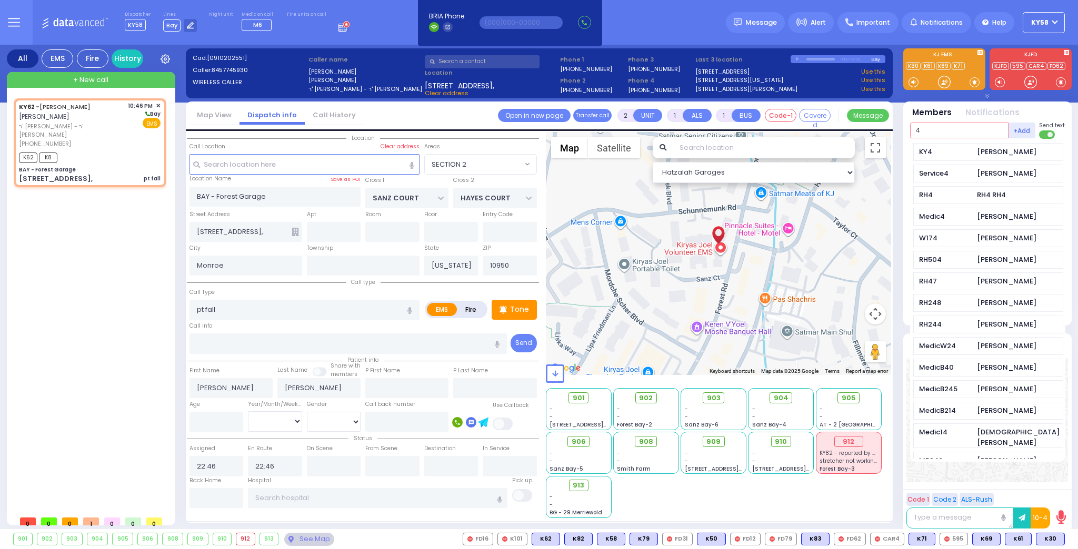
type input "48"
select select
radio input "true"
select select
select select "SECTION 2"
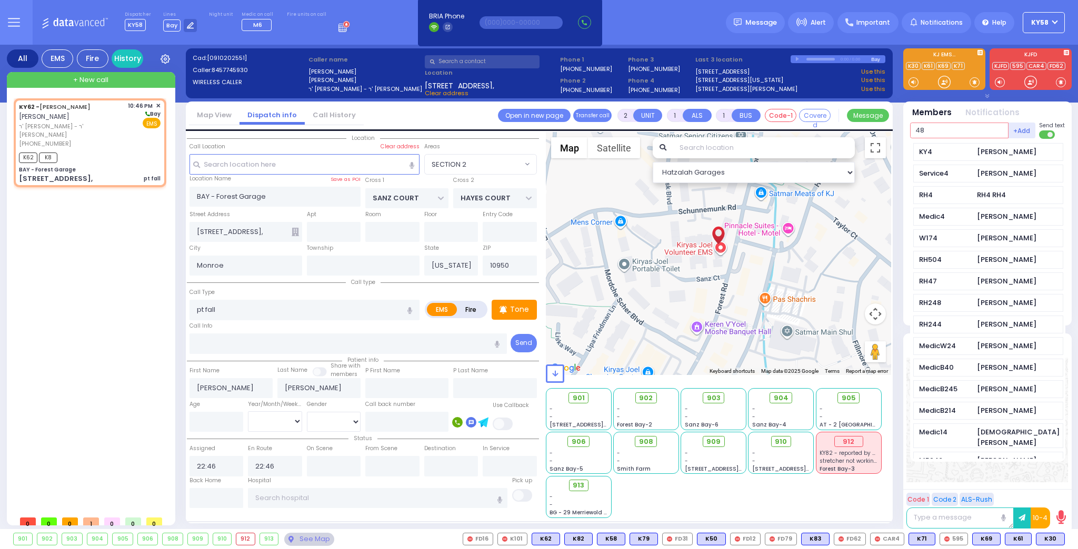
select select "Hatzalah Garages"
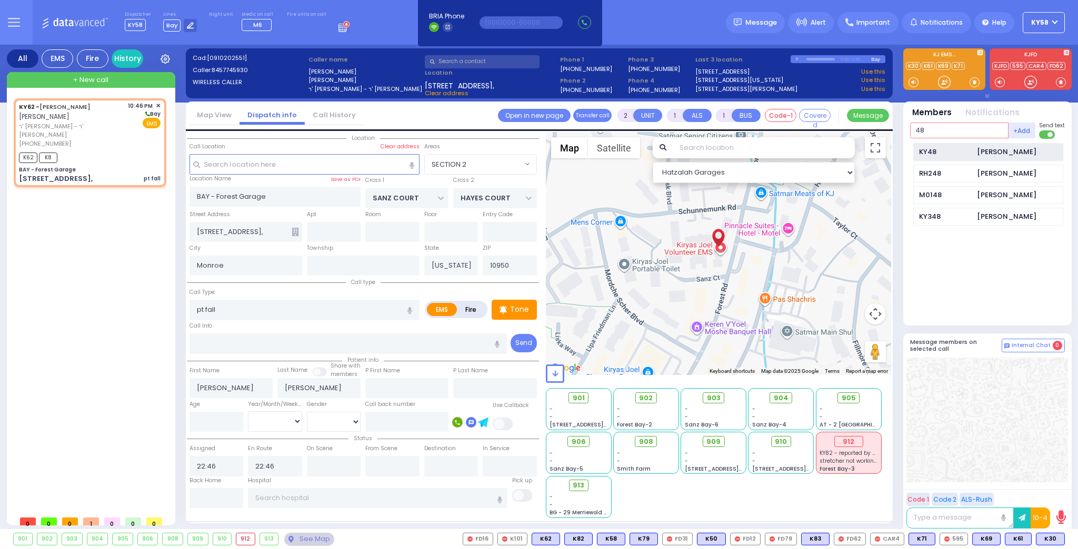
type input "48"
click at [939, 147] on div "KY48" at bounding box center [945, 152] width 53 height 11
select select
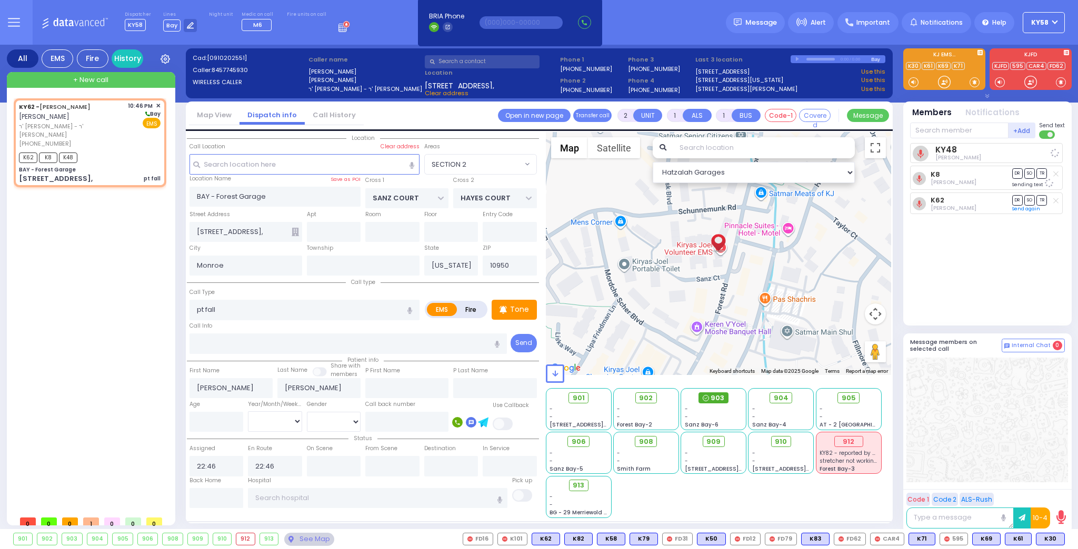
radio input "true"
select select
select select "Hatzalah Garages"
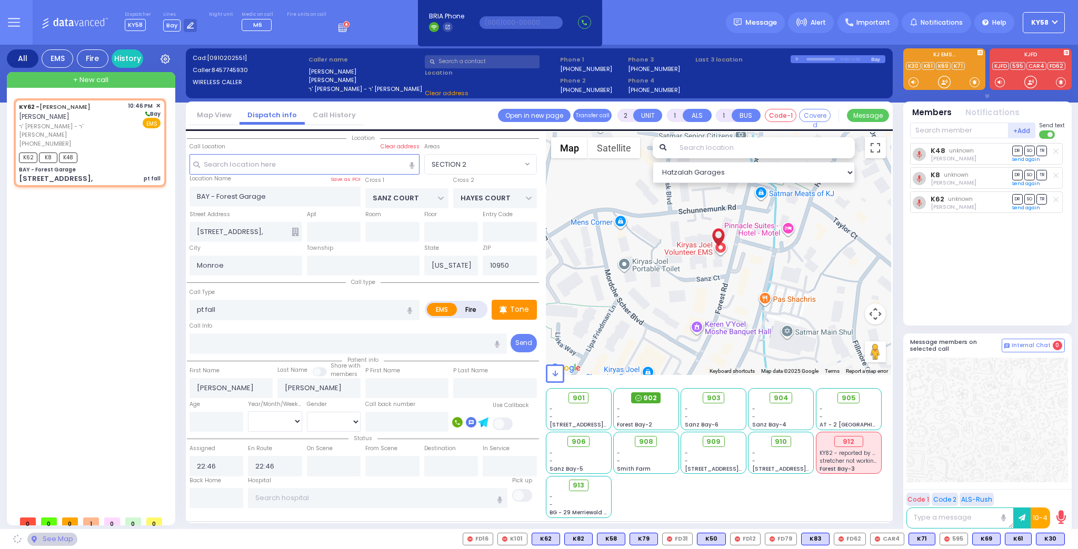
select select "SECTION 2"
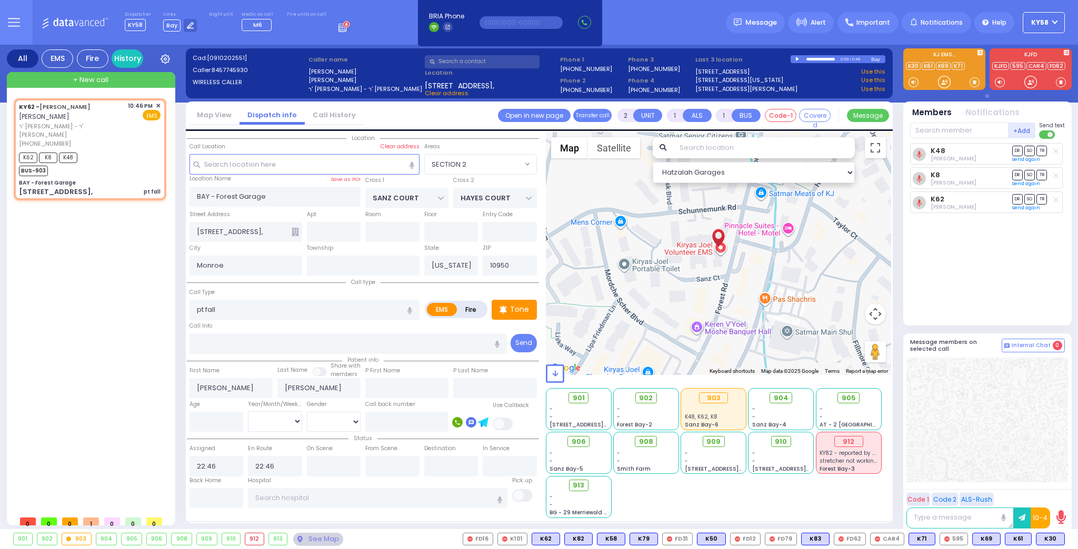
select select
radio input "true"
select select
select select "Hatzalah Garages"
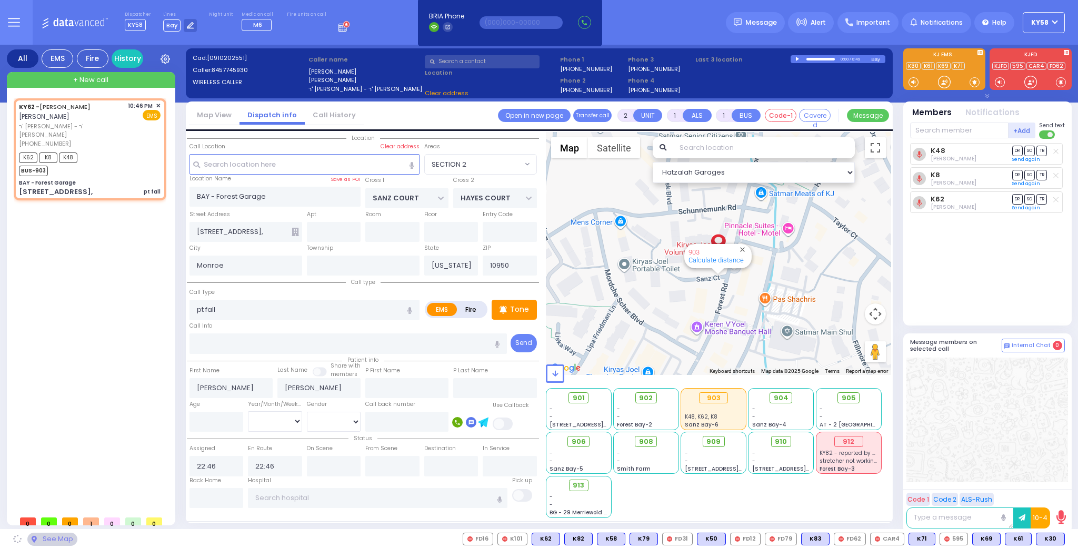
select select "SECTION 2"
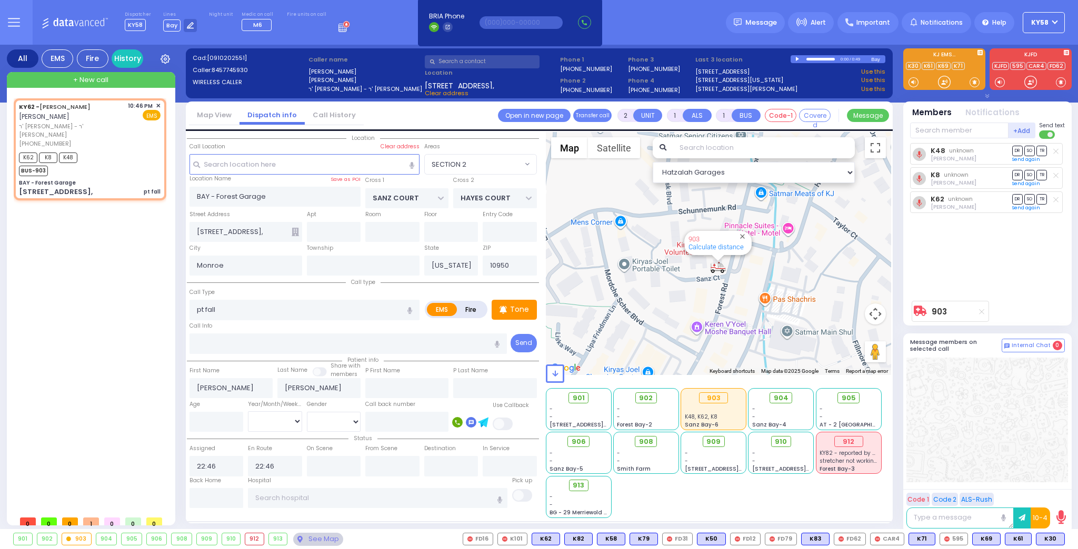
select select
radio input "true"
select select
select select "SECTION 2"
select select "Hatzalah Garages"
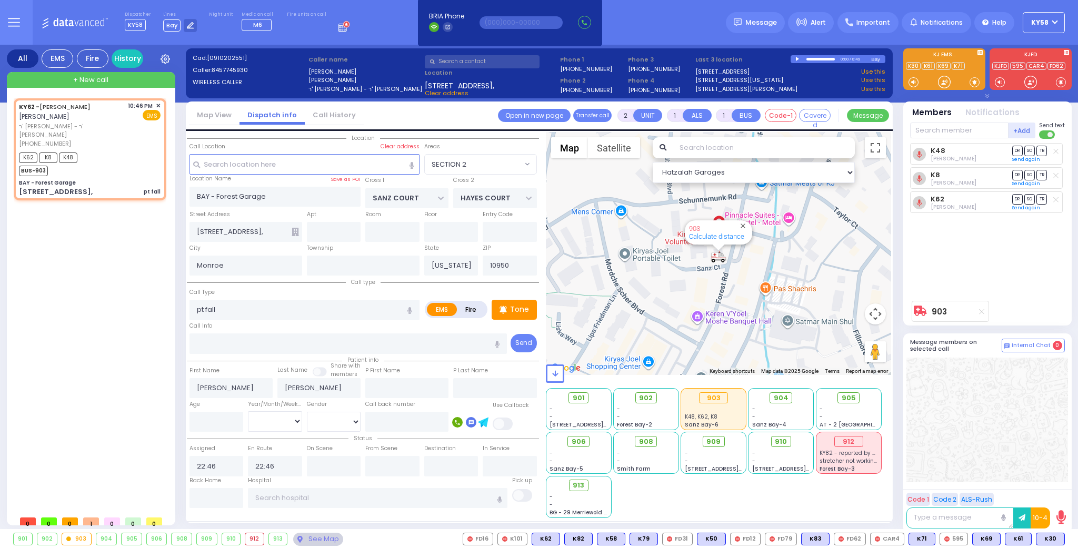
click at [408, 306] on button "button" at bounding box center [409, 310] width 19 height 20
click at [410, 308] on icon "button" at bounding box center [409, 310] width 5 height 7
type input "pt fall patient fell"
select select
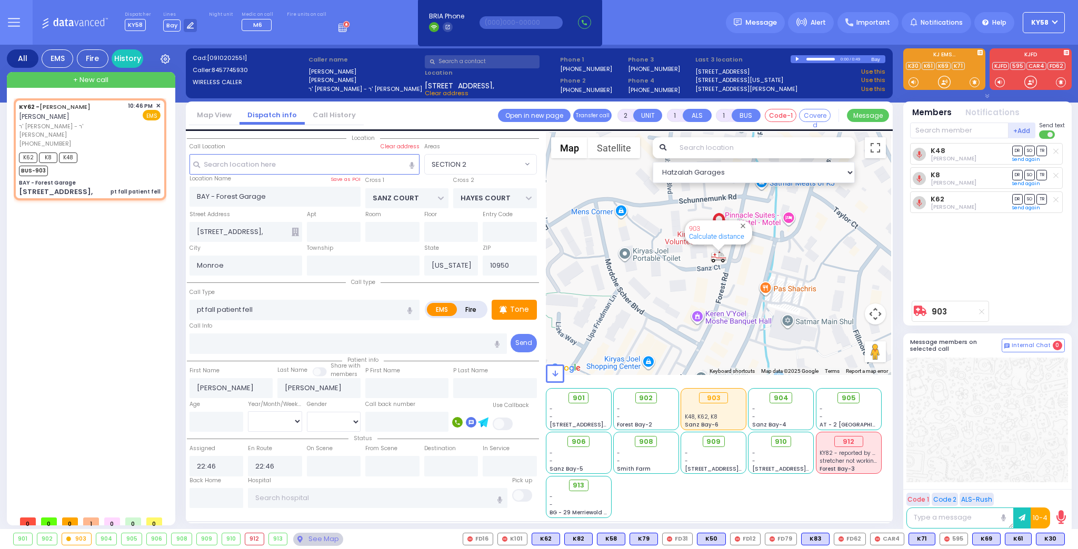
radio input "true"
select select
select select "Hatzalah Garages"
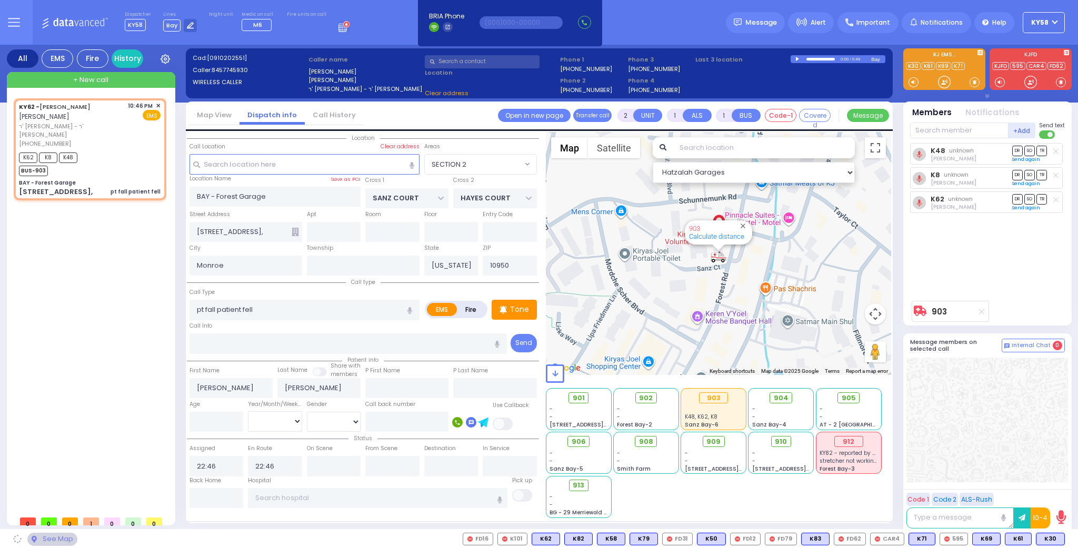
select select "SECTION 2"
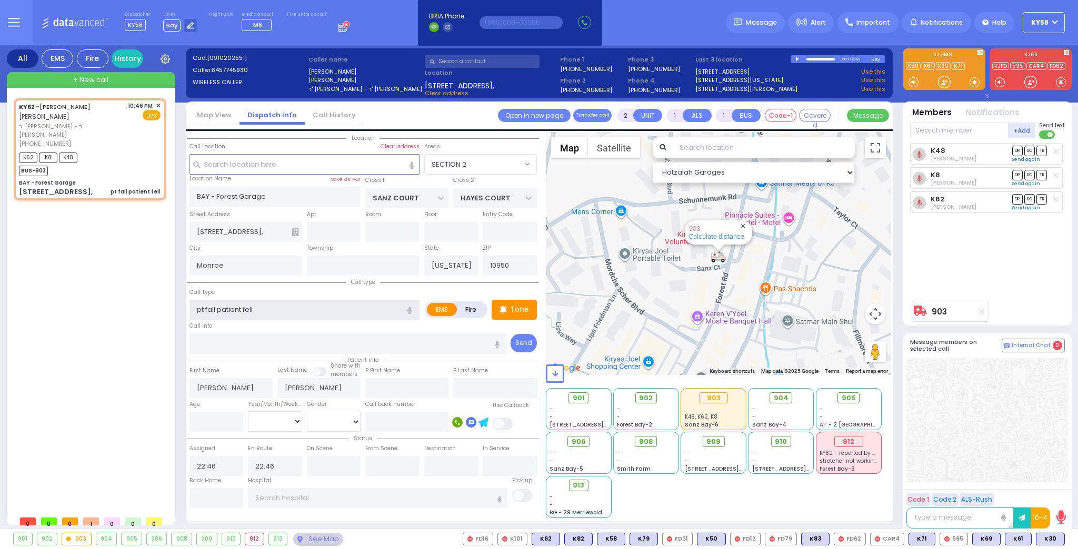
drag, startPoint x: 218, startPoint y: 308, endPoint x: 189, endPoint y: 315, distance: 29.6
click at [189, 315] on input "pt fall patient fell" at bounding box center [304, 310] width 230 height 20
type input "patient fell"
select select
radio input "true"
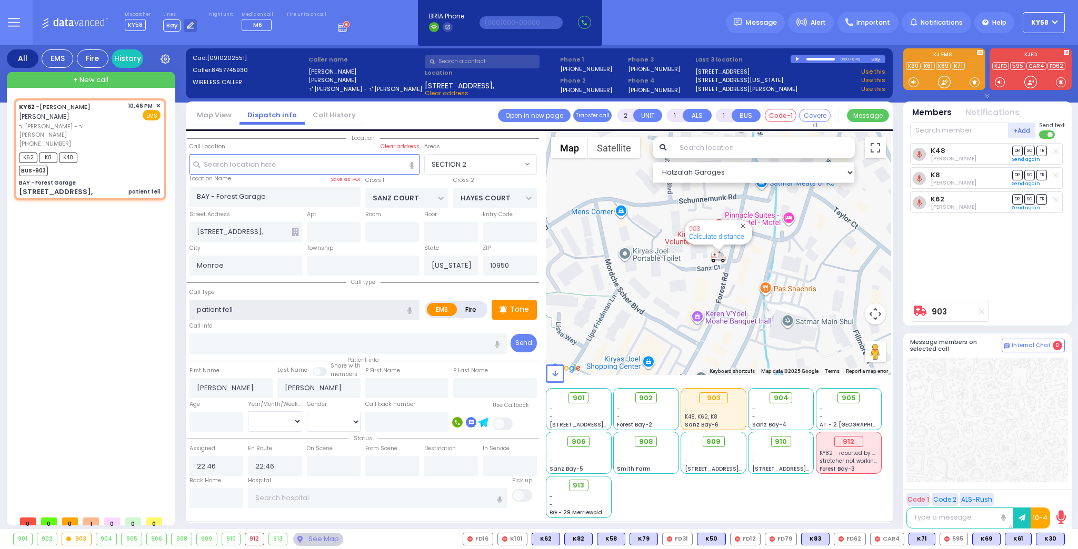
select select
select select "SECTION 2"
select select "Hatzalah Garages"
type input "patient fell"
click at [152, 278] on div "KY62 - [PERSON_NAME] ר' [PERSON_NAME] - ר' [PERSON_NAME] [PHONE_NUMBER] 10:46 P…" at bounding box center [92, 304] width 157 height 413
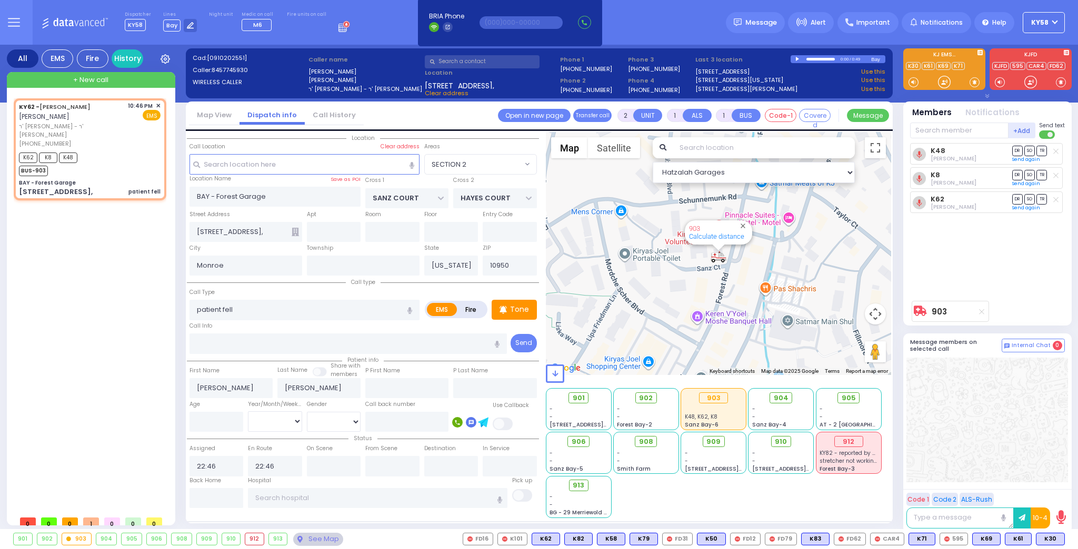
select select
radio input "true"
click at [343, 465] on input "text" at bounding box center [334, 466] width 54 height 20
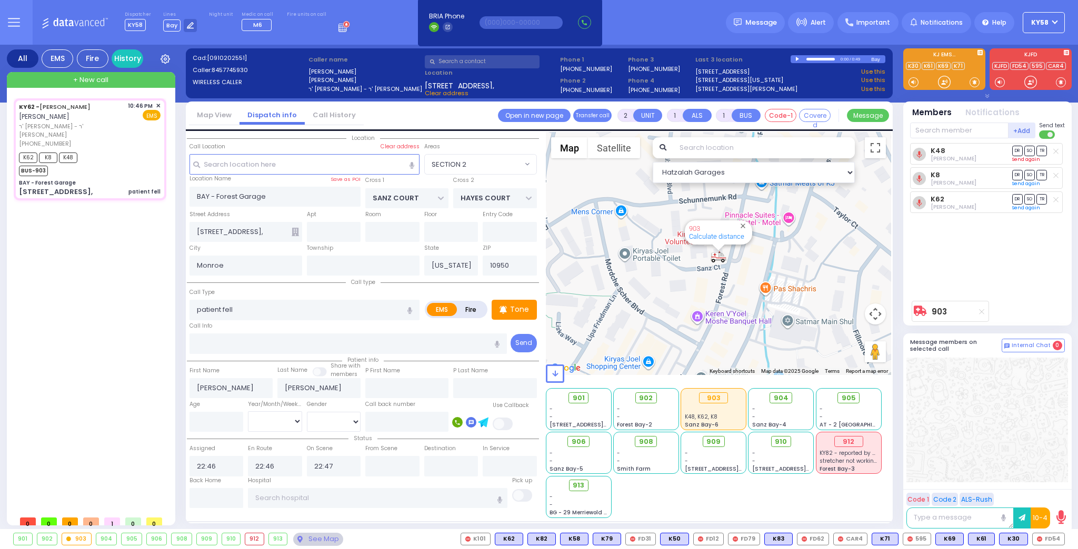
click at [1022, 159] on link "Send again" at bounding box center [1026, 159] width 28 height 6
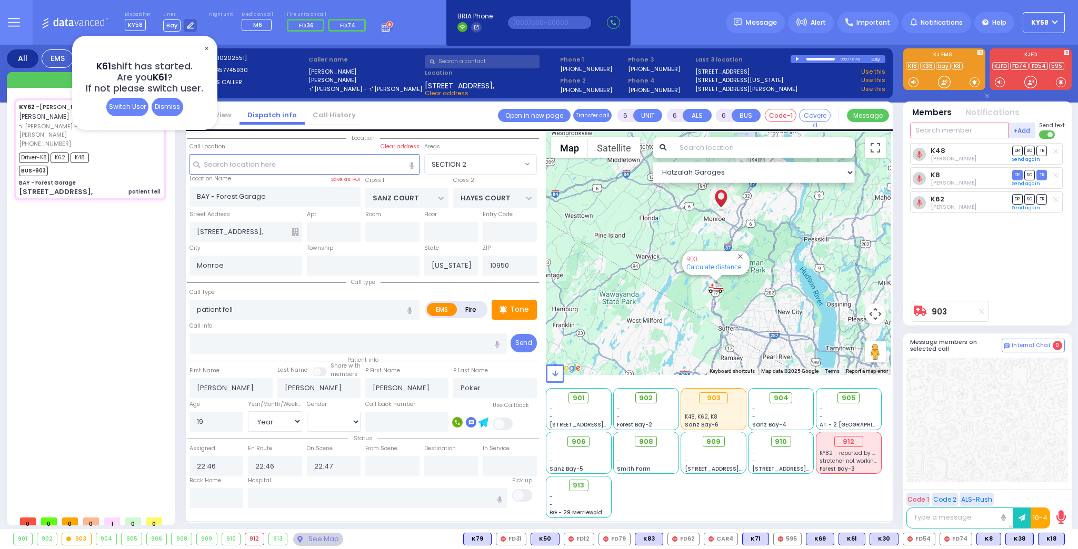
click at [943, 131] on input "text" at bounding box center [959, 131] width 98 height 16
click at [957, 153] on div "KY58" at bounding box center [945, 152] width 53 height 11
click at [1054, 151] on icon at bounding box center [1055, 151] width 5 height 6
select select "SECTION 2"
select select "Year"
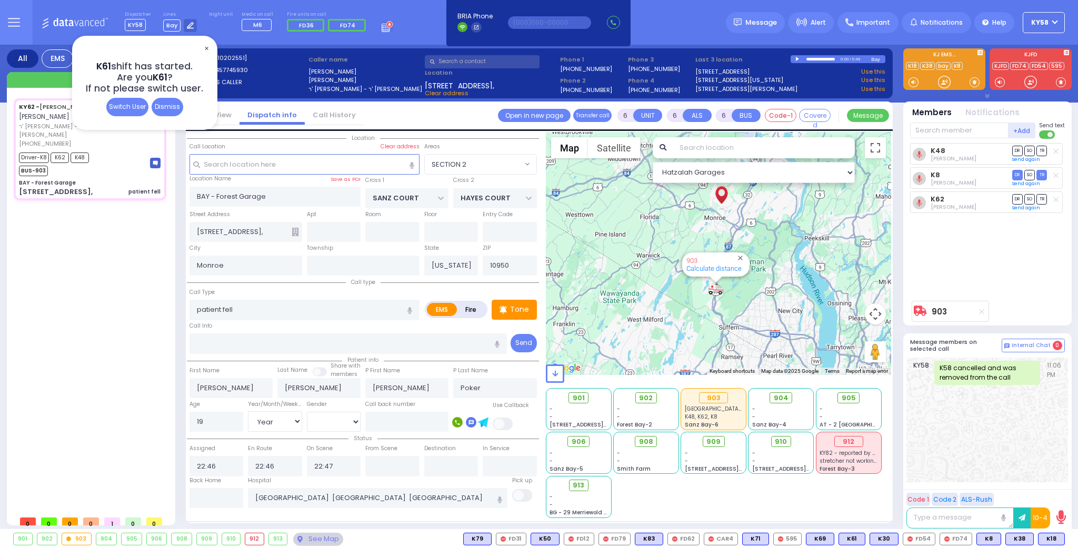
select select "[DEMOGRAPHIC_DATA]"
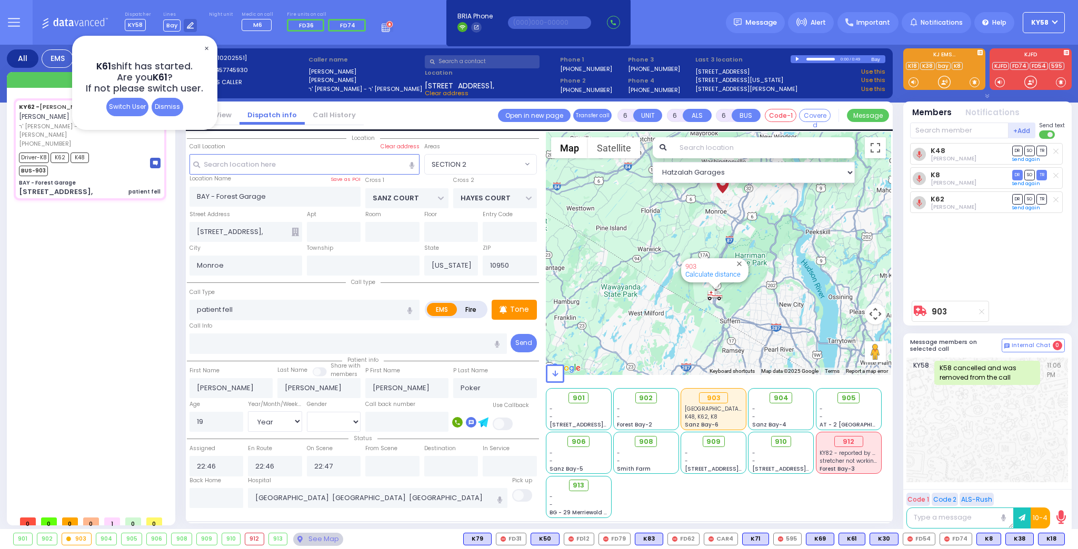
select select
radio input "true"
select select "Year"
select select "[DEMOGRAPHIC_DATA]"
select select "Hatzalah Garages"
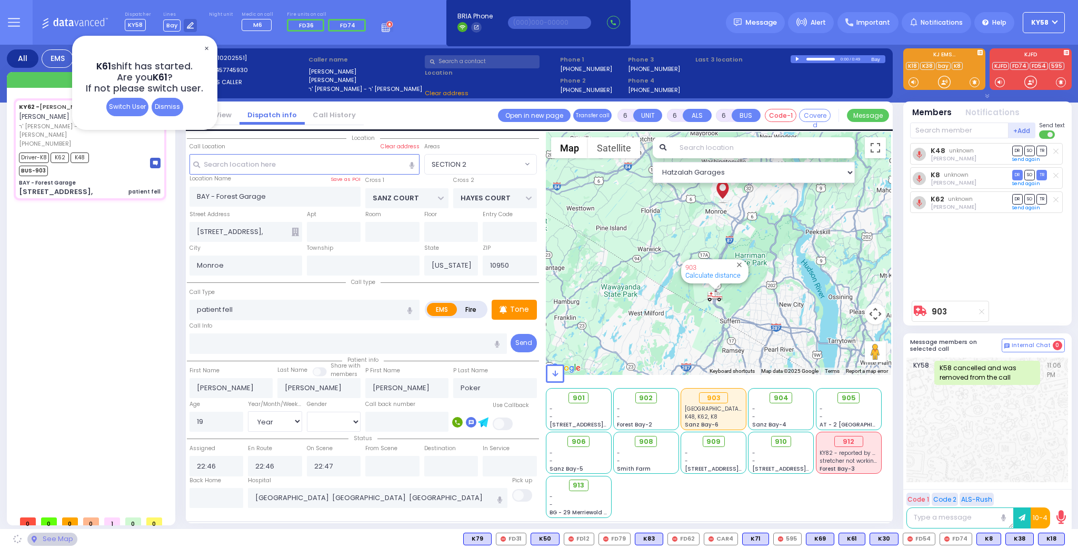
select select "SECTION 2"
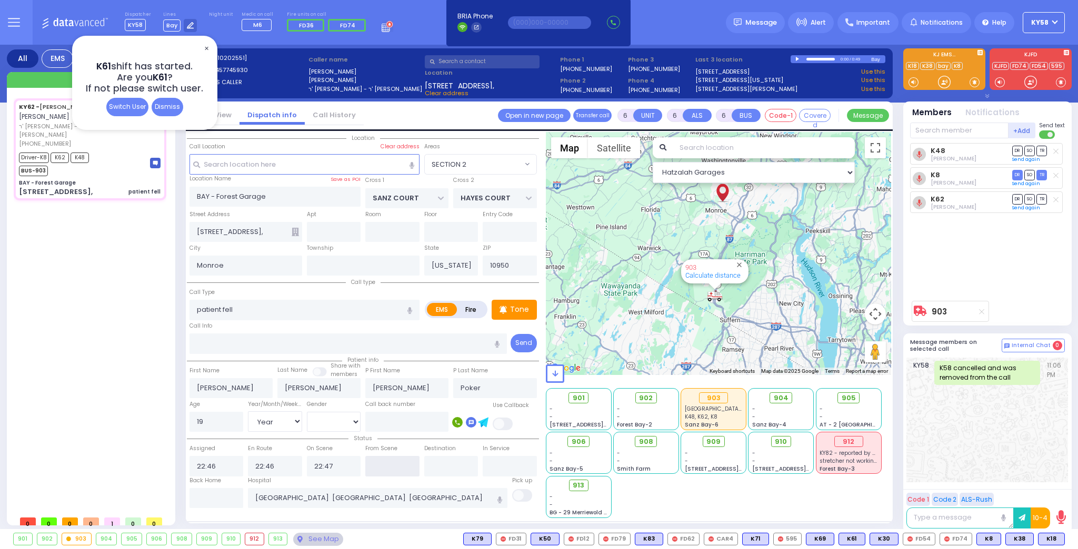
click at [404, 463] on input "text" at bounding box center [392, 466] width 54 height 20
type input "22:50"
click at [472, 479] on div "Hospital Clear hospital" at bounding box center [377, 483] width 259 height 12
select select
radio input "true"
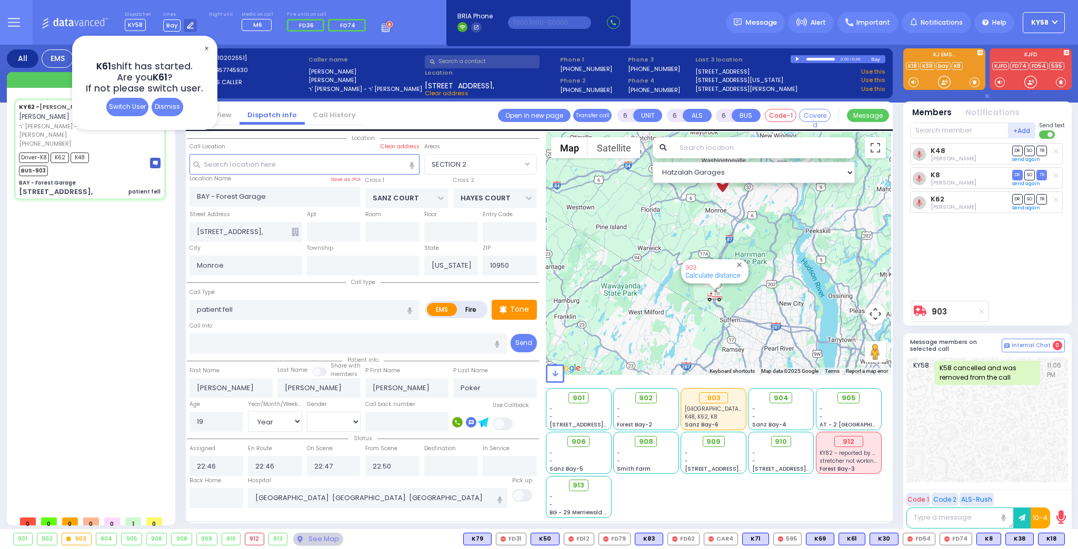
select select "Year"
select select "[DEMOGRAPHIC_DATA]"
select select "SECTION 2"
select select "Hatzalah Garages"
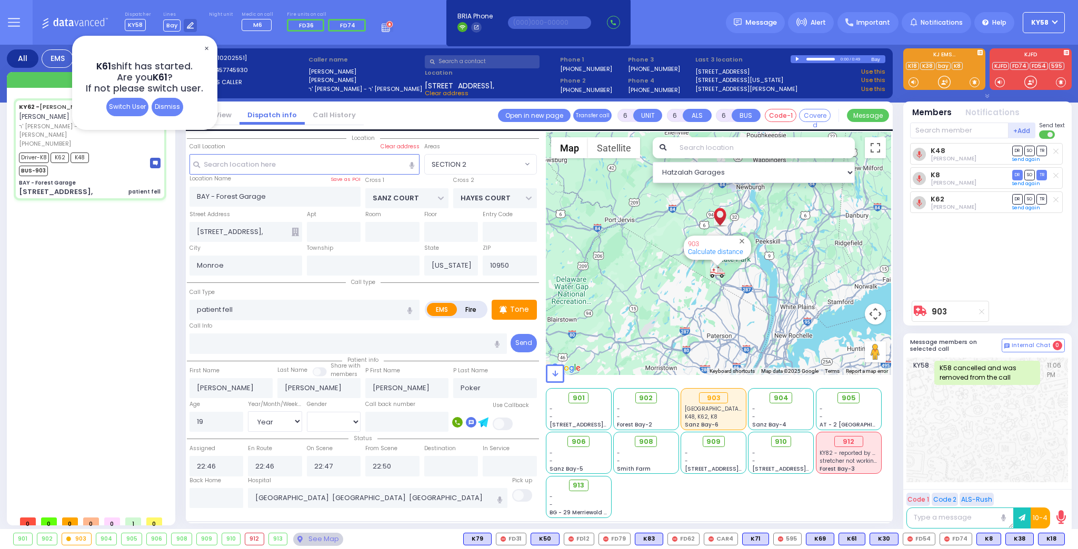
select select
radio input "true"
select select "Year"
select select "[DEMOGRAPHIC_DATA]"
type input "22:58"
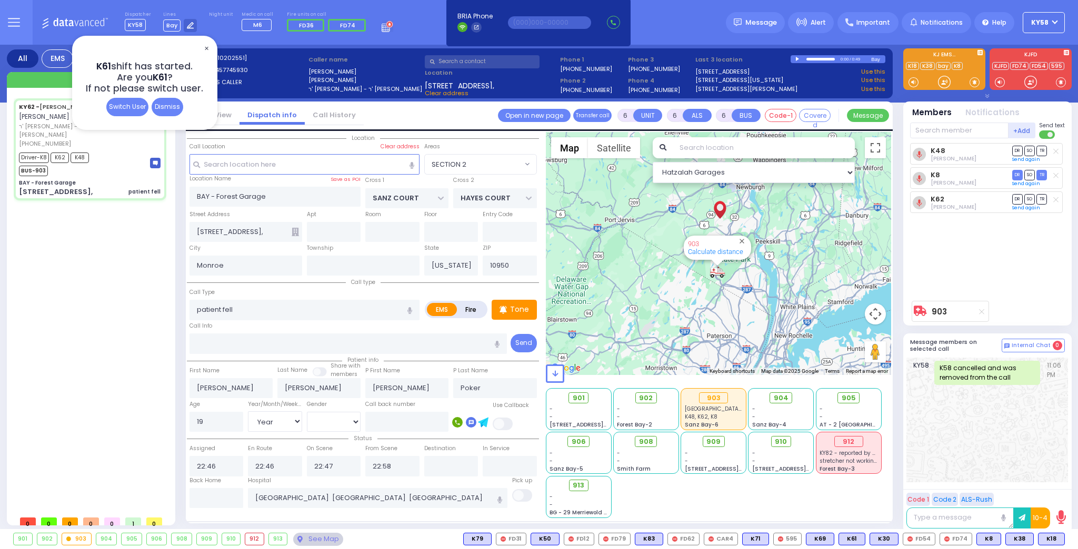
select select "Hatzalah Garages"
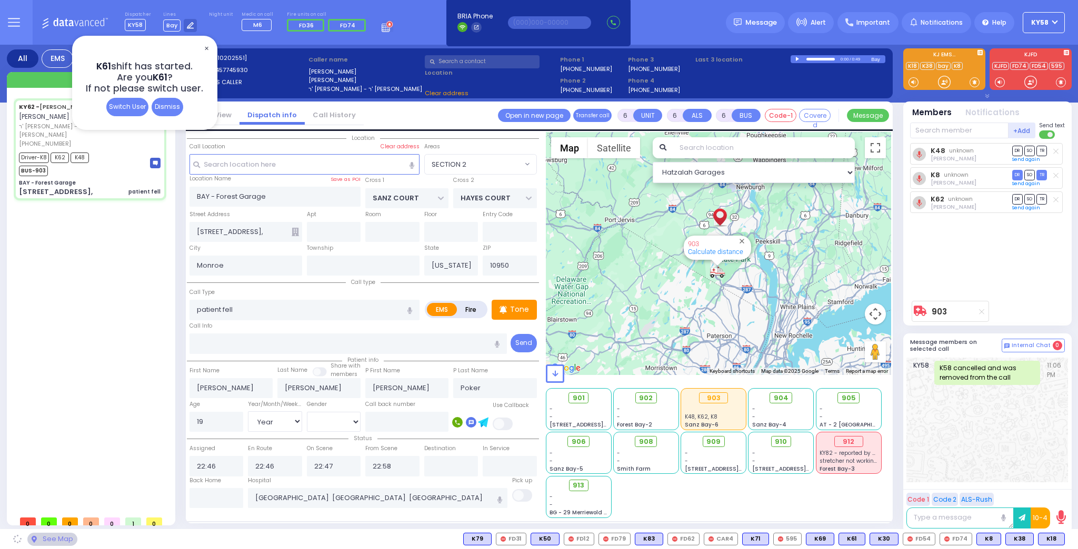
select select "SECTION 2"
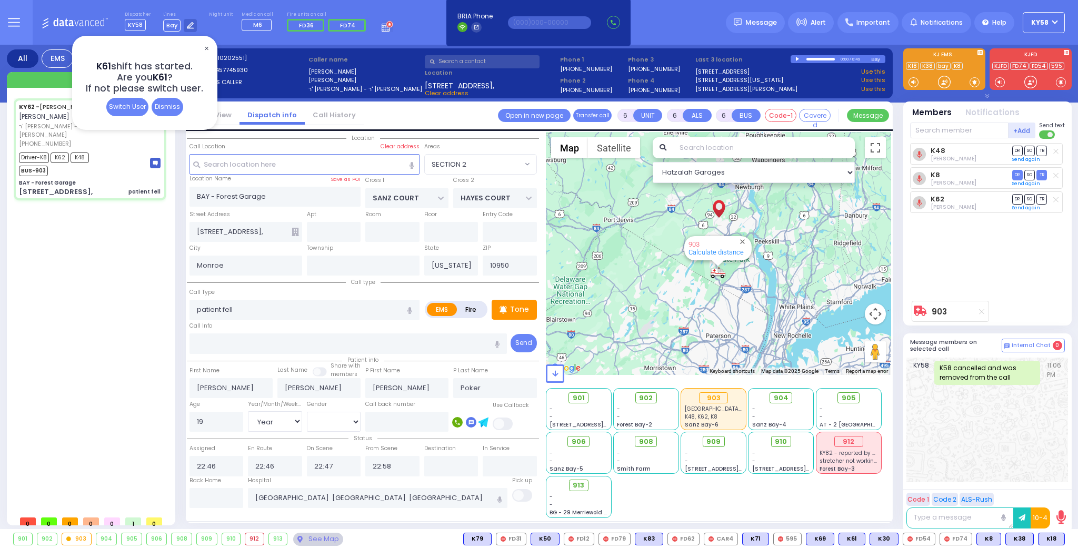
select select
radio input "true"
select select "Year"
select select "[DEMOGRAPHIC_DATA]"
select select "Hatzalah Garages"
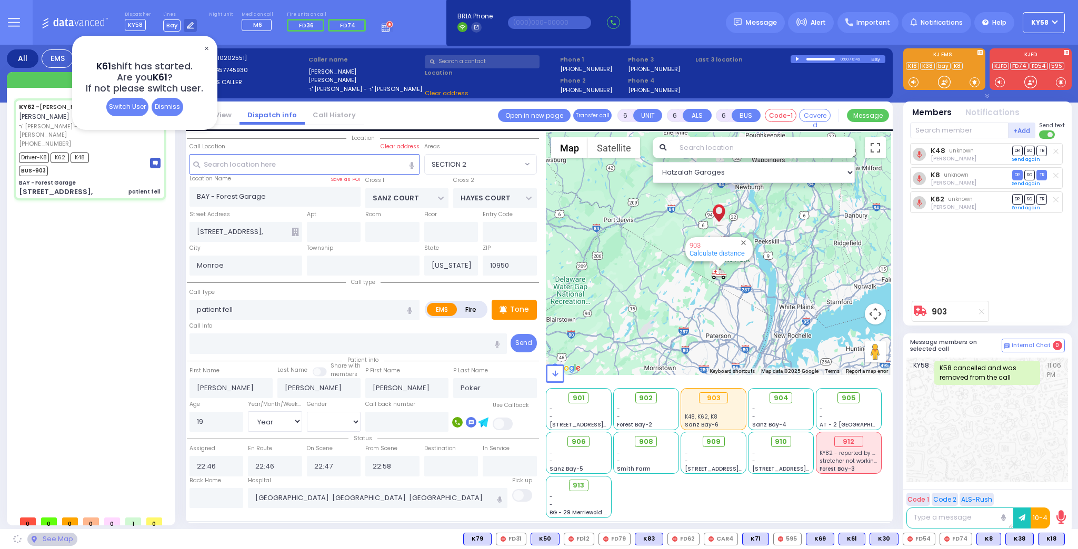
select select "SECTION 2"
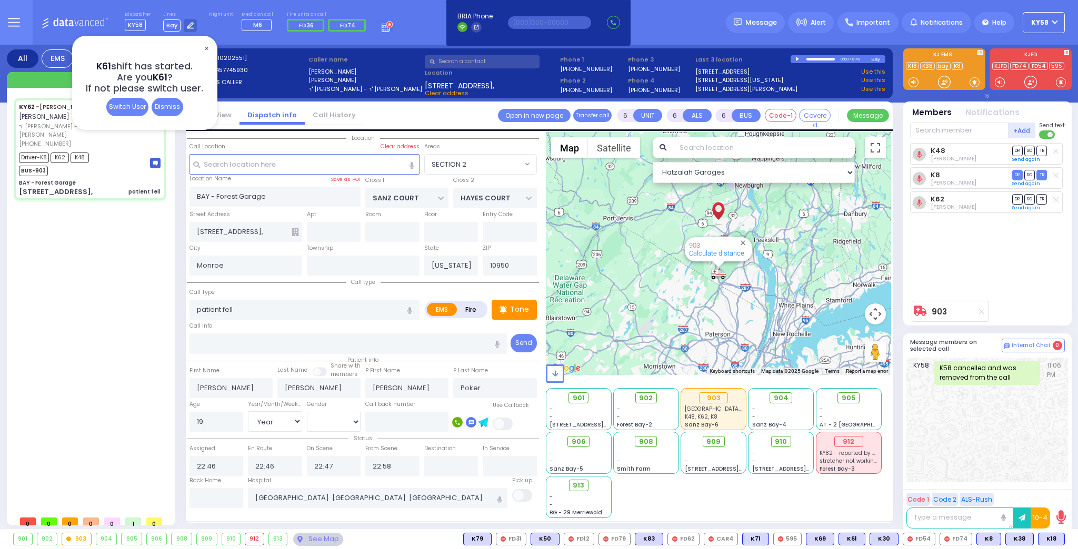
click at [208, 48] on span "✕" at bounding box center [206, 49] width 8 height 12
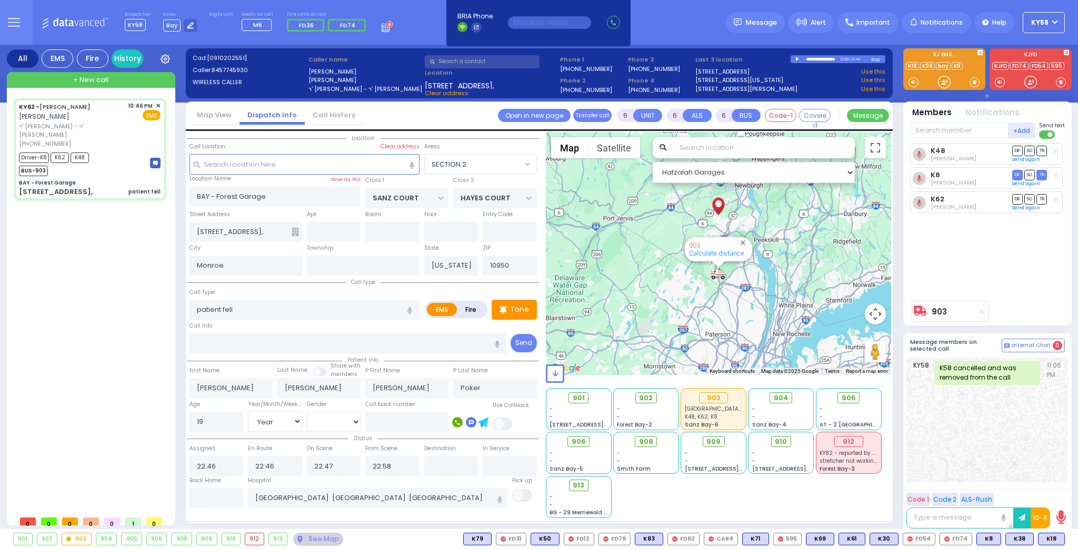
click at [374, 32] on div "Dispatcher KY58 ✕ K61 shift has started. Are you K61 ? If not please switch use…" at bounding box center [259, 23] width 268 height 22
click at [382, 31] on icon at bounding box center [388, 27] width 12 height 12
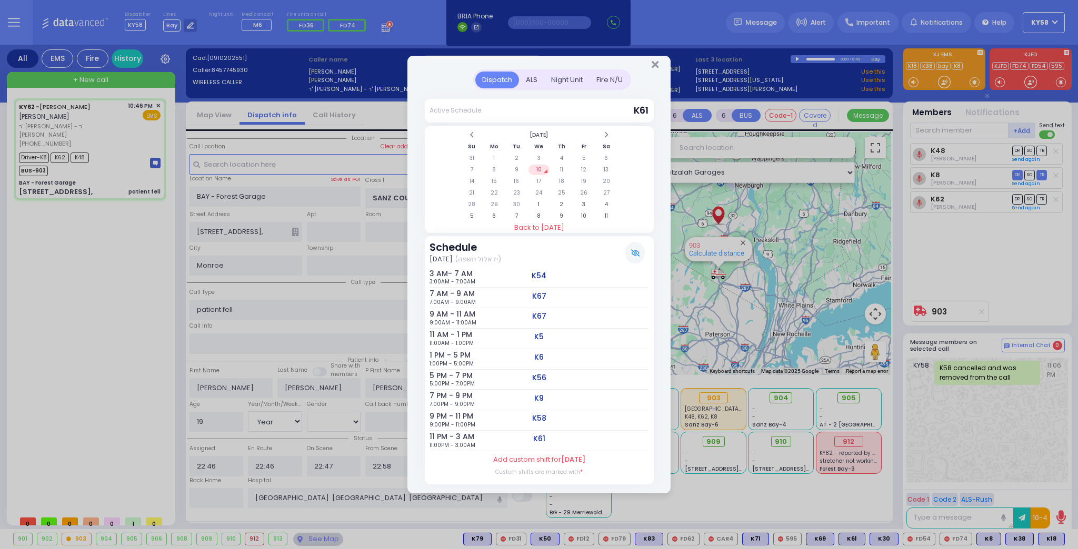
click at [573, 83] on div "Night Unit" at bounding box center [566, 80] width 45 height 17
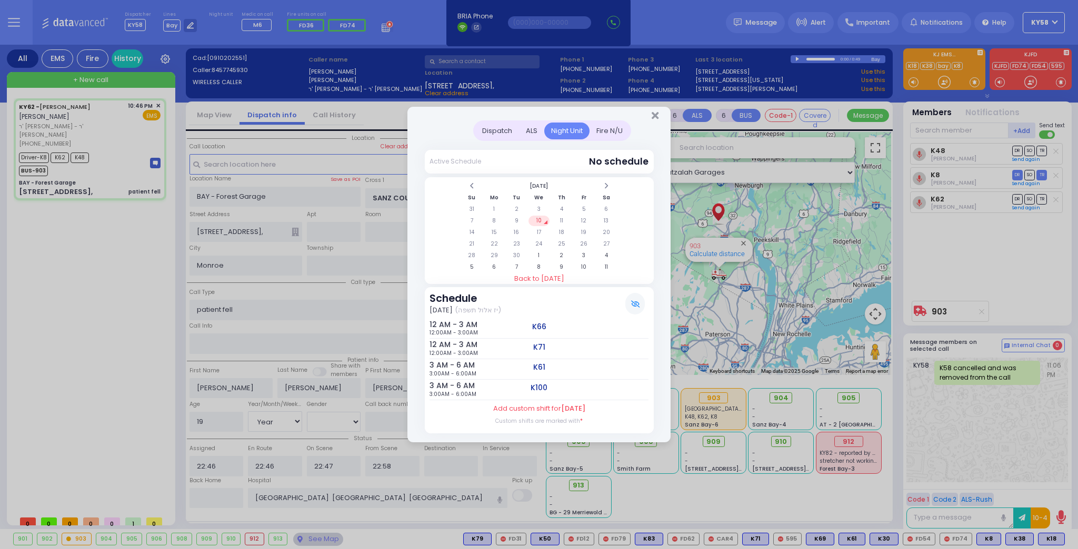
click at [606, 130] on div "Fire N/U" at bounding box center [609, 131] width 40 height 17
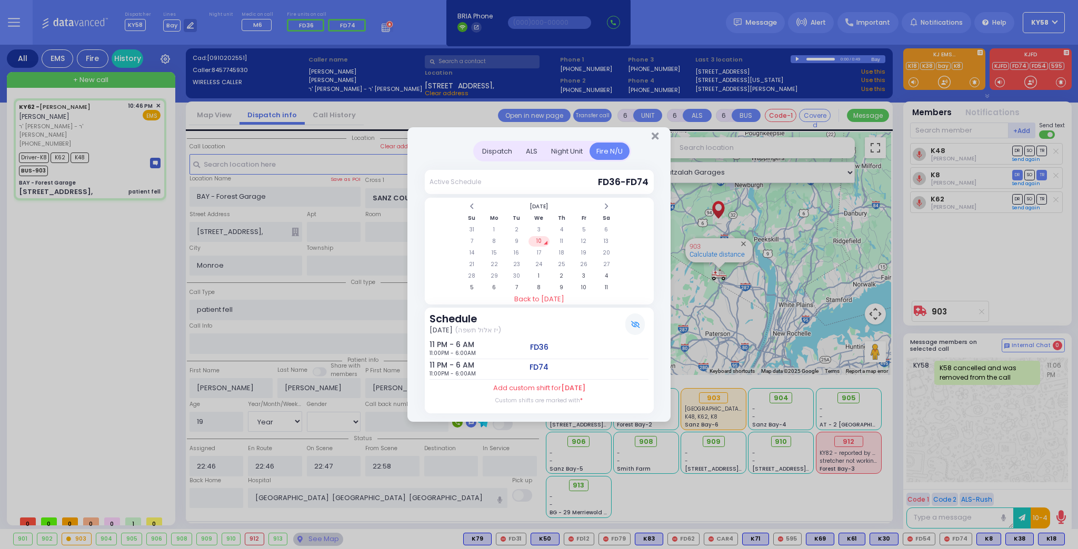
click at [532, 152] on div "ALS" at bounding box center [531, 151] width 25 height 17
click at [558, 155] on div "Night Unit" at bounding box center [566, 151] width 45 height 17
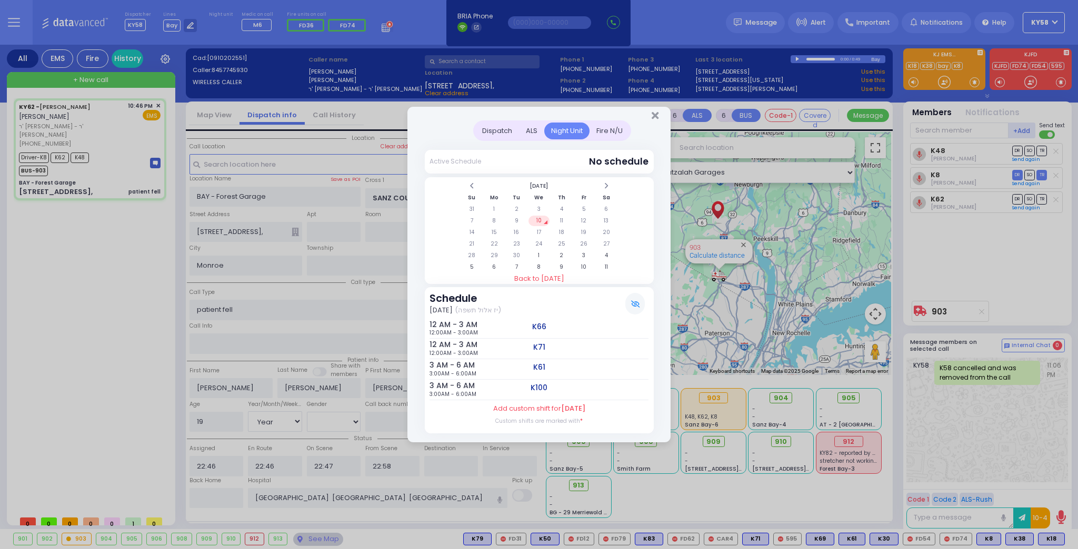
click at [532, 132] on div "ALS" at bounding box center [531, 131] width 25 height 17
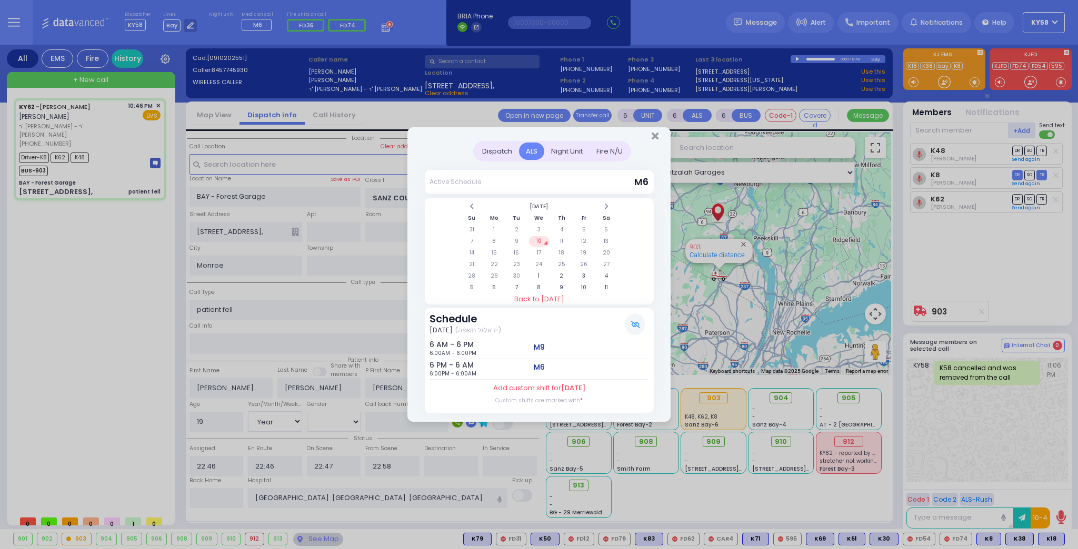
click at [497, 149] on div "Dispatch" at bounding box center [497, 151] width 44 height 17
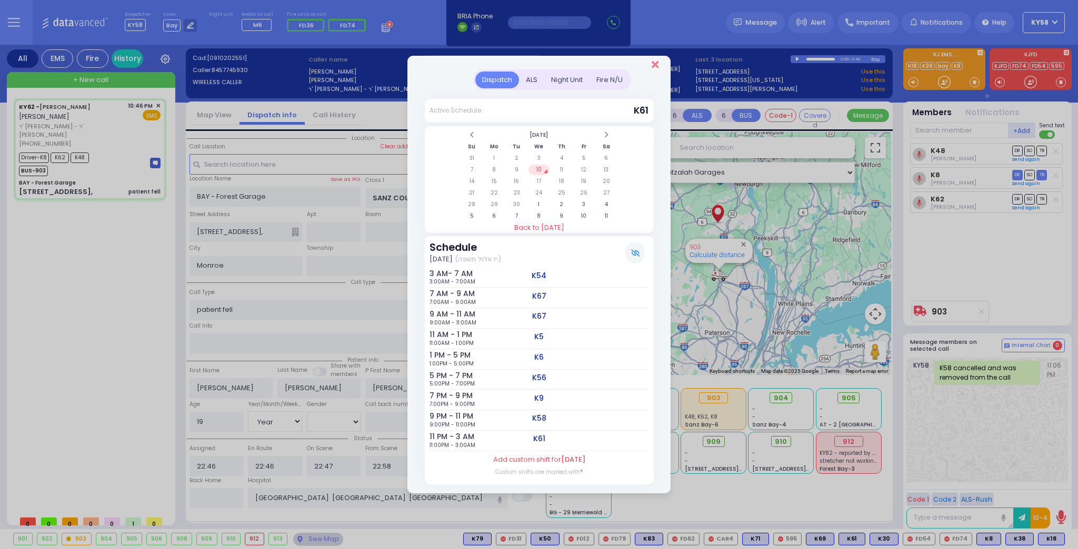
click at [655, 70] on icon "Close" at bounding box center [654, 64] width 7 height 11
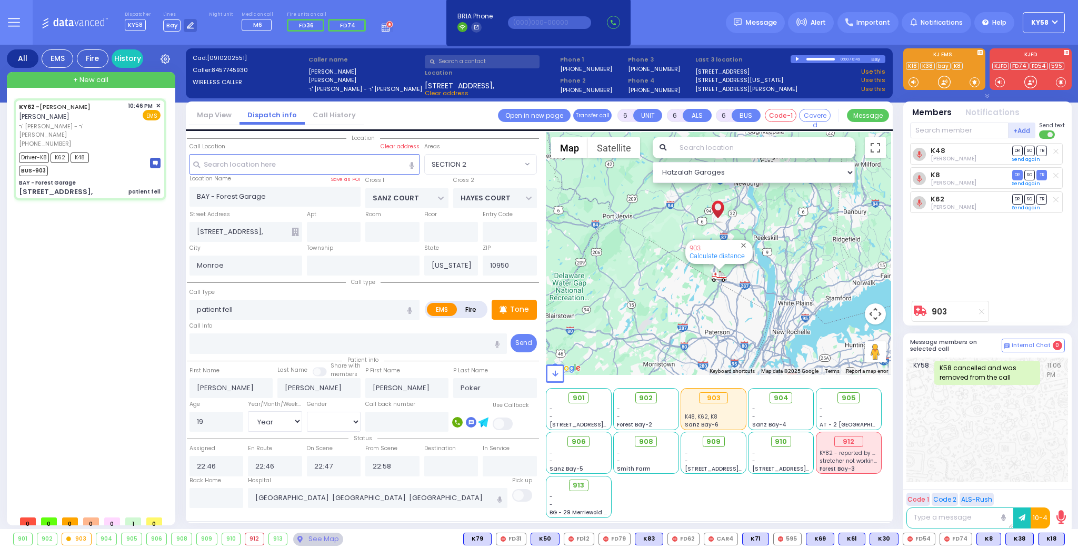
select select
radio input "true"
select select "Year"
select select "[DEMOGRAPHIC_DATA]"
select select "Hatzalah Garages"
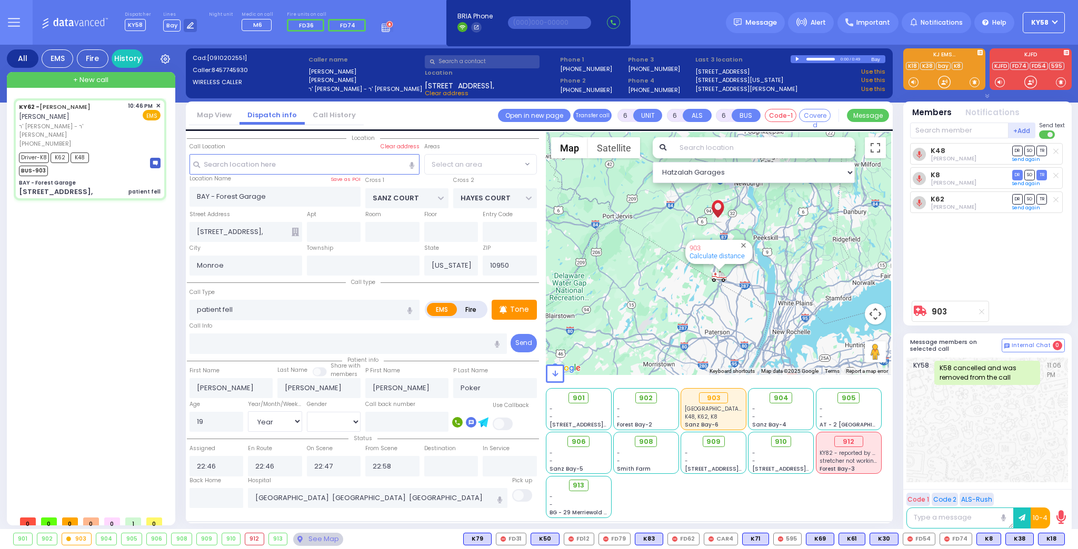
select select "SECTION 2"
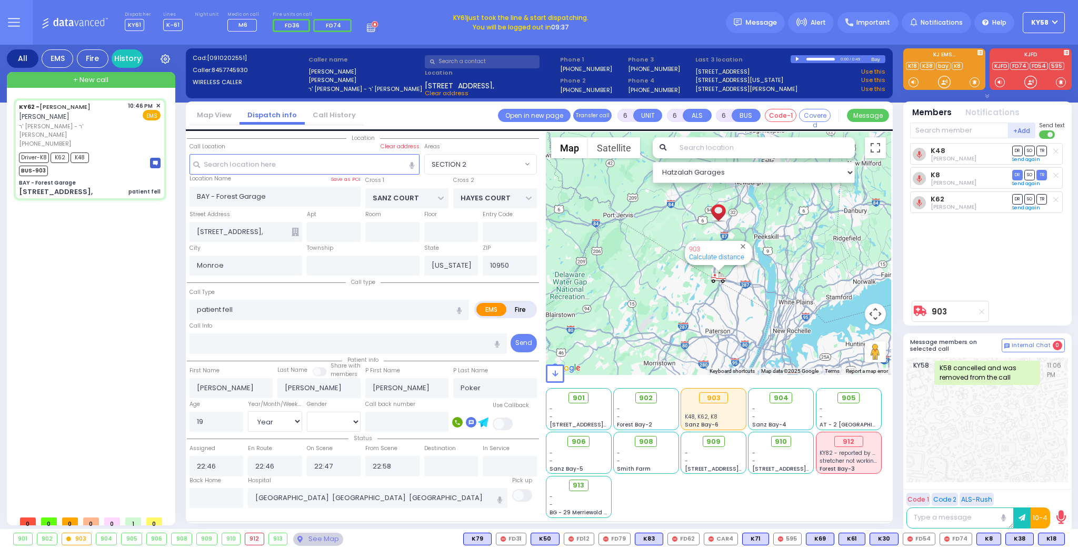
select select
radio input "true"
select select "Year"
select select "[DEMOGRAPHIC_DATA]"
select select "Hatzalah Garages"
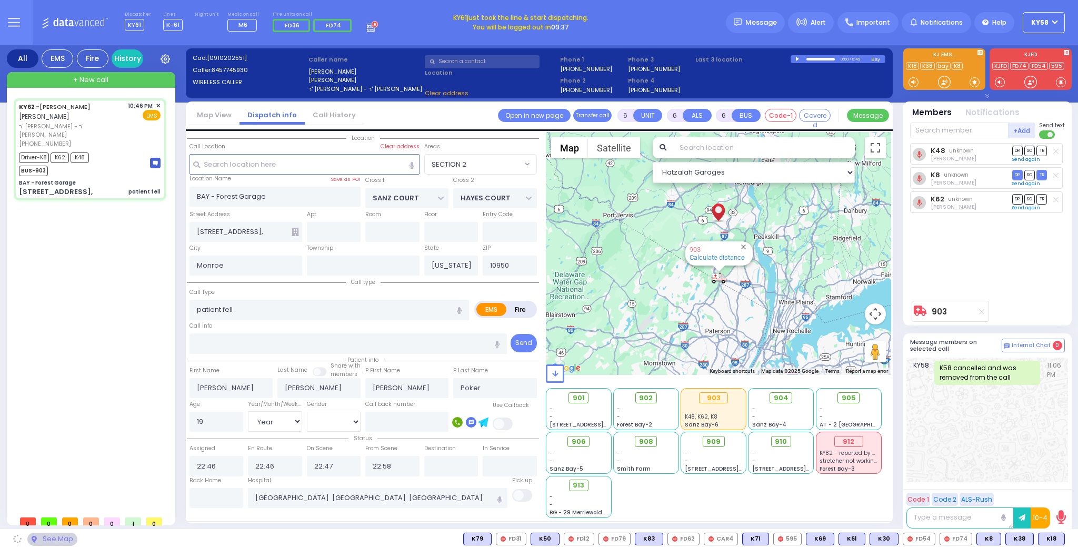
select select "SECTION 2"
